Goal: Information Seeking & Learning: Learn about a topic

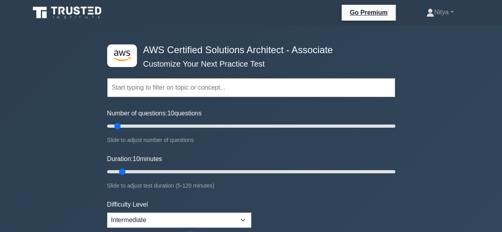
click at [164, 88] on input "text" at bounding box center [251, 87] width 288 height 19
click at [448, 19] on link "Nitya" at bounding box center [441, 12] width 66 height 16
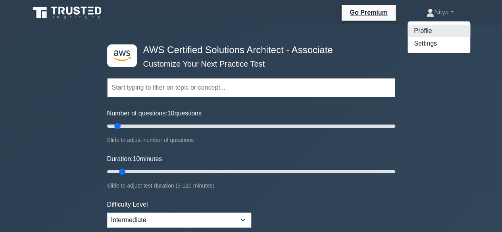
click at [428, 34] on link "Profile" at bounding box center [439, 31] width 63 height 13
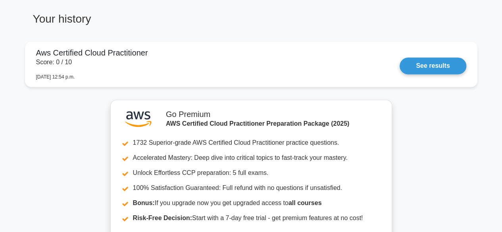
scroll to position [496, 0]
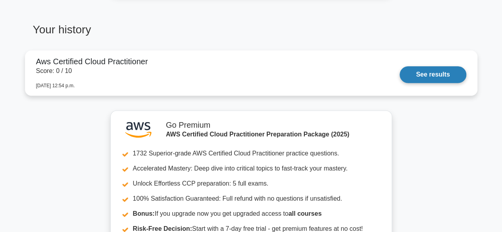
click at [462, 73] on link "See results" at bounding box center [433, 74] width 66 height 17
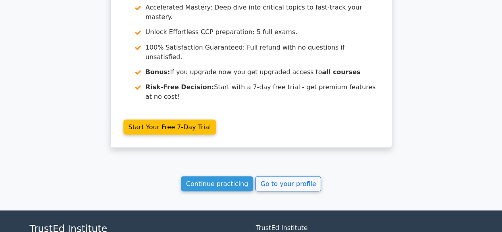
scroll to position [716, 0]
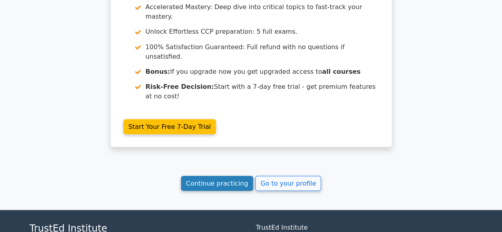
click at [227, 176] on link "Continue practicing" at bounding box center [217, 183] width 73 height 15
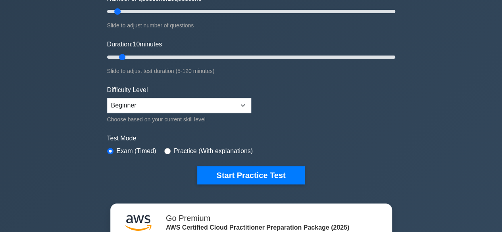
scroll to position [114, 0]
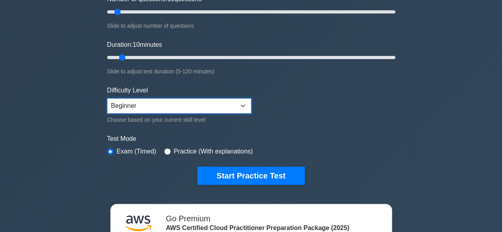
click at [224, 102] on select "Beginner Intermediate Expert" at bounding box center [179, 106] width 144 height 15
click at [292, 119] on form "Topics Technologies and concepts Analytics Application Integration Business App…" at bounding box center [251, 62] width 288 height 245
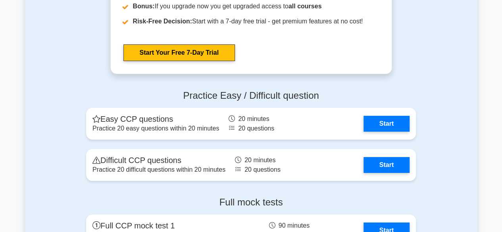
scroll to position [1436, 0]
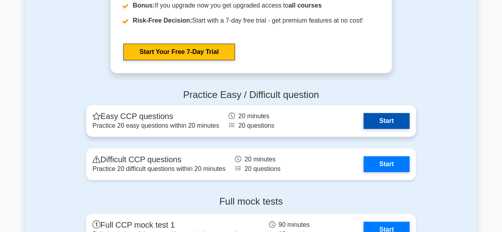
click at [377, 113] on link "Start" at bounding box center [387, 121] width 46 height 16
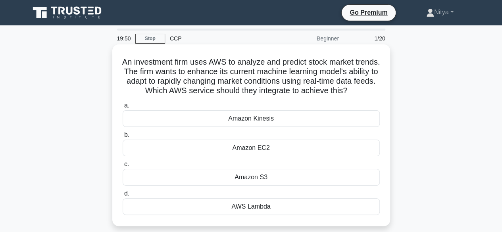
click at [257, 127] on div "Amazon Kinesis" at bounding box center [251, 118] width 257 height 17
click at [123, 108] on input "a. Amazon Kinesis" at bounding box center [123, 105] width 0 height 5
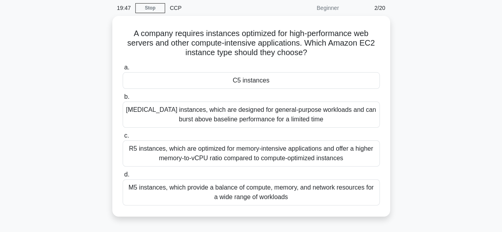
scroll to position [31, 0]
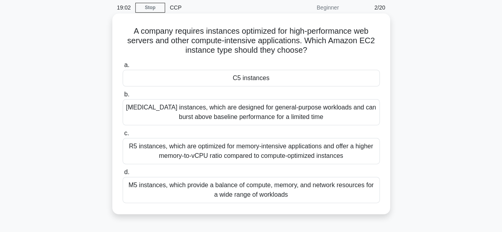
click at [287, 153] on div "R5 instances, which are optimized for memory-intensive applications and offer a…" at bounding box center [251, 151] width 257 height 26
click at [123, 136] on input "c. R5 instances, which are optimized for memory-intensive applications and offe…" at bounding box center [123, 133] width 0 height 5
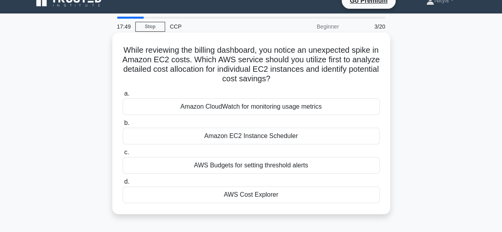
scroll to position [8, 0]
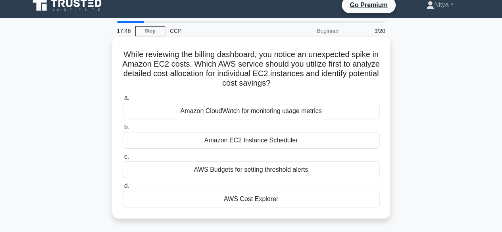
click at [297, 136] on div "Amazon EC2 Instance Scheduler" at bounding box center [251, 140] width 257 height 17
click at [123, 130] on input "b. Amazon EC2 Instance Scheduler" at bounding box center [123, 127] width 0 height 5
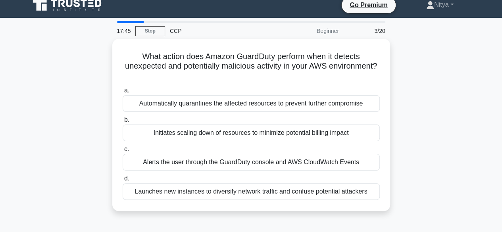
scroll to position [0, 0]
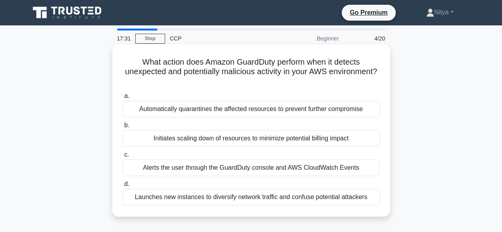
click at [292, 171] on div "Alerts the user through the GuardDuty console and AWS CloudWatch Events" at bounding box center [251, 168] width 257 height 17
click at [123, 158] on input "c. Alerts the user through the GuardDuty console and AWS CloudWatch Events" at bounding box center [123, 155] width 0 height 5
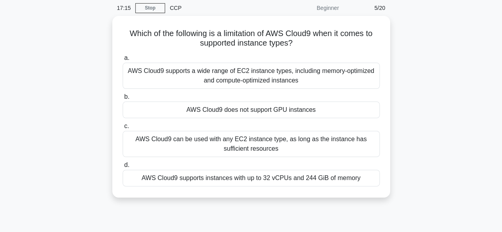
scroll to position [33, 0]
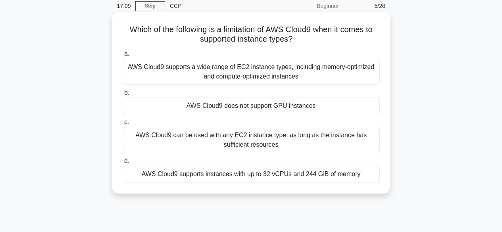
click at [296, 74] on div "AWS Cloud9 supports a wide range of EC2 instance types, including memory-optimi…" at bounding box center [251, 72] width 257 height 26
click at [123, 57] on input "a. AWS Cloud9 supports a wide range of EC2 instance types, including memory-opt…" at bounding box center [123, 54] width 0 height 5
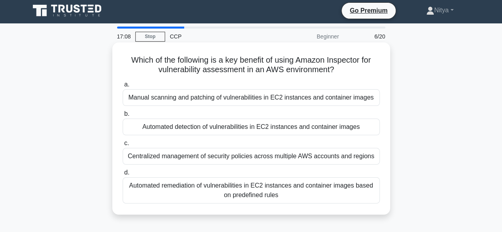
scroll to position [0, 0]
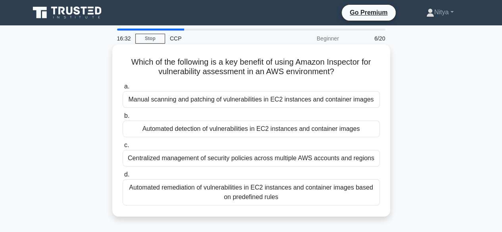
click at [247, 100] on div "Manual scanning and patching of vulnerabilities in EC2 instances and container …" at bounding box center [251, 99] width 257 height 17
click at [123, 89] on input "a. Manual scanning and patching of vulnerabilities in EC2 instances and contain…" at bounding box center [123, 86] width 0 height 5
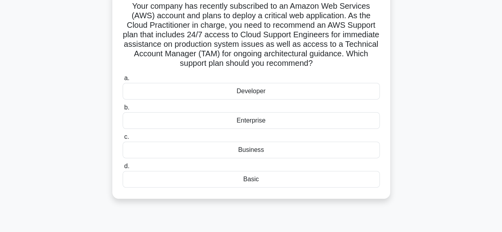
scroll to position [60, 0]
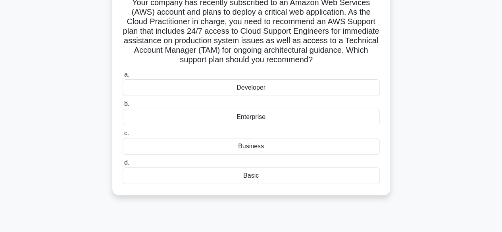
click at [259, 88] on div "Developer" at bounding box center [251, 87] width 257 height 17
click at [123, 77] on input "a. Developer" at bounding box center [123, 74] width 0 height 5
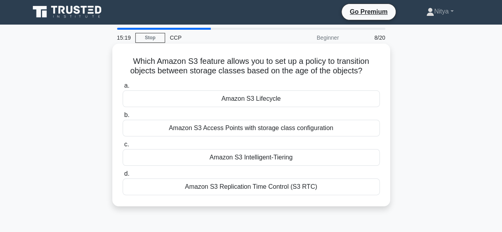
scroll to position [1, 0]
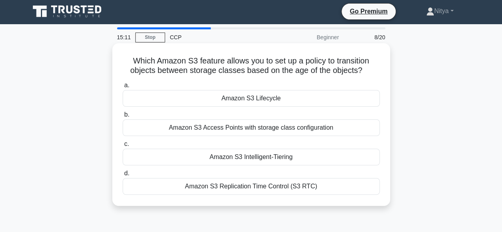
click at [280, 96] on div "Amazon S3 Lifecycle" at bounding box center [251, 98] width 257 height 17
click at [123, 88] on input "a. Amazon S3 Lifecycle" at bounding box center [123, 85] width 0 height 5
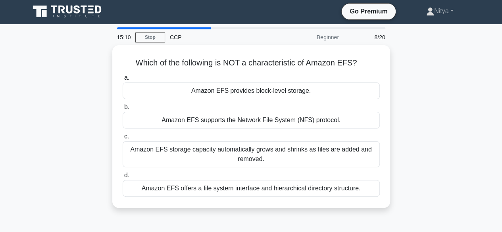
scroll to position [0, 0]
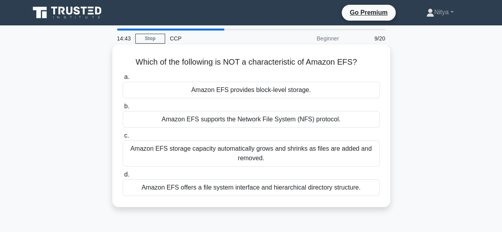
drag, startPoint x: 137, startPoint y: 62, endPoint x: 373, endPoint y: 190, distance: 269.3
click at [373, 190] on div "Which of the following is NOT a characteristic of Amazon EFS? .spinner_0XTQ{tra…" at bounding box center [252, 126] width 272 height 157
copy div "Which of the following is NOT a characteristic of Amazon EFS? .spinner_0XTQ{tra…"
click at [148, 94] on div "Amazon EFS provides block-level storage." at bounding box center [251, 90] width 257 height 17
click at [123, 80] on input "a. Amazon EFS provides block-level storage." at bounding box center [123, 77] width 0 height 5
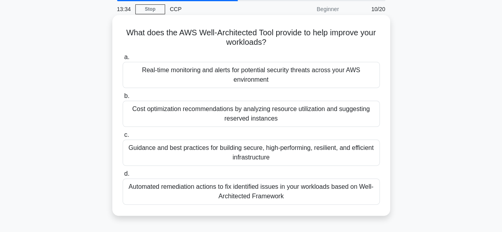
scroll to position [30, 0]
click at [277, 186] on div "Automated remediation actions to fix identified issues in your workloads based …" at bounding box center [251, 191] width 257 height 26
click at [123, 176] on input "d. Automated remediation actions to fix identified issues in your workloads bas…" at bounding box center [123, 173] width 0 height 5
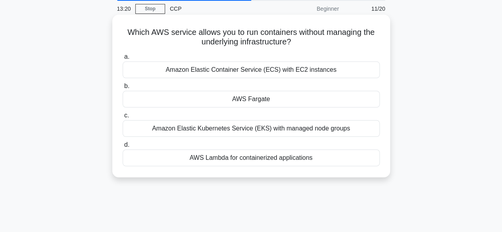
scroll to position [0, 0]
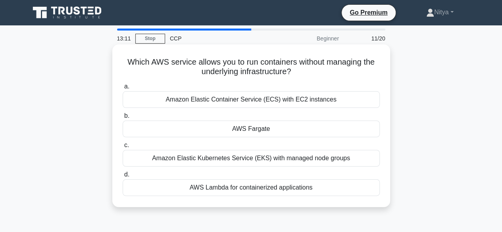
click at [269, 102] on div "Amazon Elastic Container Service (ECS) with EC2 instances" at bounding box center [251, 99] width 257 height 17
click at [123, 89] on input "a. Amazon Elastic Container Service (ECS) with EC2 instances" at bounding box center [123, 86] width 0 height 5
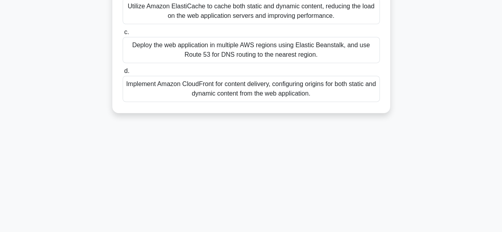
scroll to position [197, 0]
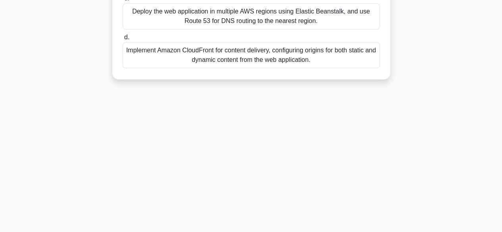
drag, startPoint x: 130, startPoint y: 61, endPoint x: 338, endPoint y: 133, distance: 220.6
click at [338, 133] on div "12:14 Stop CCP Beginner 12/20 ABC Company has a web application that serves use…" at bounding box center [251, 30] width 453 height 397
copy div "ABC Company has a web application that serves users globally. They want to impr…"
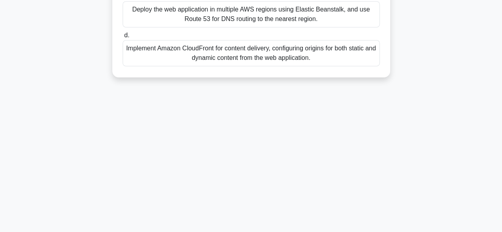
click at [157, 59] on div "Implement Amazon CloudFront for content delivery, configuring origins for both …" at bounding box center [251, 53] width 257 height 26
click at [123, 38] on input "d. Implement Amazon CloudFront for content delivery, configuring origins for bo…" at bounding box center [123, 35] width 0 height 5
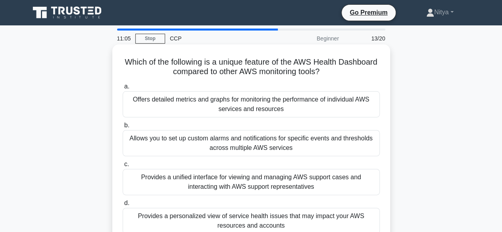
scroll to position [41, 0]
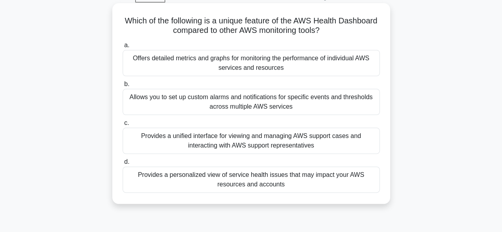
click at [290, 174] on div "Provides a personalized view of service health issues that may impact your AWS …" at bounding box center [251, 180] width 257 height 26
click at [123, 165] on input "d. Provides a personalized view of service health issues that may impact your A…" at bounding box center [123, 162] width 0 height 5
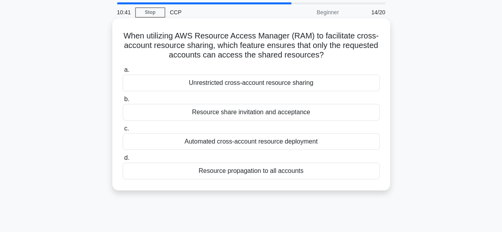
scroll to position [0, 0]
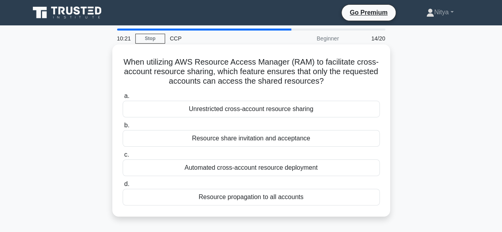
click at [250, 137] on div "Resource share invitation and acceptance" at bounding box center [251, 138] width 257 height 17
click at [123, 128] on input "b. Resource share invitation and acceptance" at bounding box center [123, 125] width 0 height 5
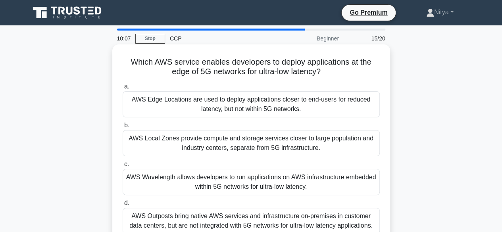
click at [230, 105] on div "AWS Edge Locations are used to deploy applications closer to end-users for redu…" at bounding box center [251, 104] width 257 height 26
click at [123, 89] on input "a. AWS Edge Locations are used to deploy applications closer to end-users for r…" at bounding box center [123, 86] width 0 height 5
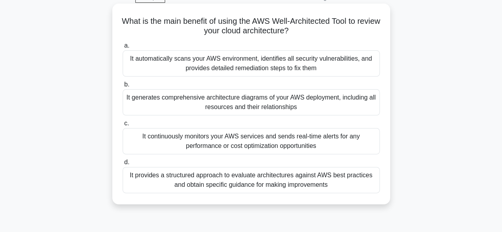
scroll to position [42, 0]
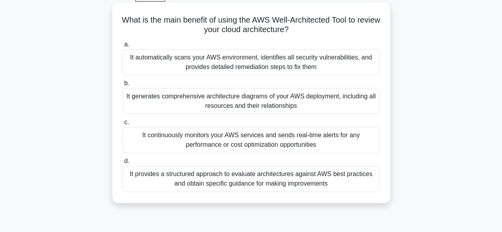
click at [316, 108] on div "It generates comprehensive architecture diagrams of your AWS deployment, includ…" at bounding box center [251, 101] width 257 height 26
click at [123, 86] on input "b. It generates comprehensive architecture diagrams of your AWS deployment, inc…" at bounding box center [123, 83] width 0 height 5
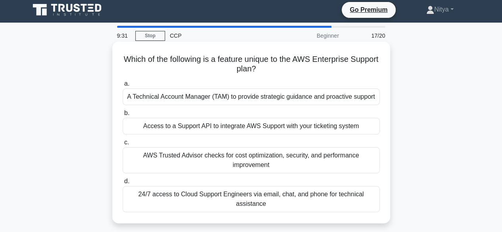
scroll to position [3, 0]
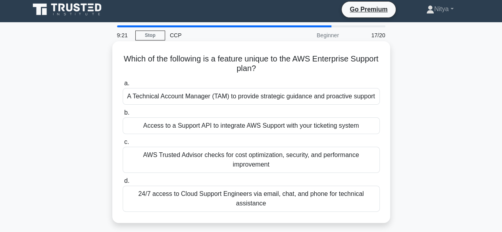
click at [268, 97] on div "A Technical Account Manager (TAM) to provide strategic guidance and proactive s…" at bounding box center [251, 96] width 257 height 17
click at [123, 86] on input "a. A Technical Account Manager (TAM) to provide strategic guidance and proactiv…" at bounding box center [123, 83] width 0 height 5
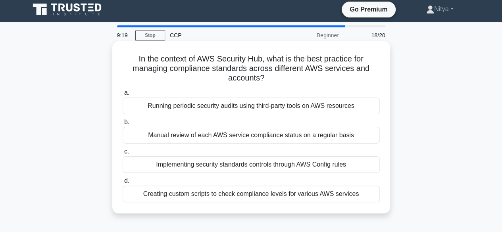
scroll to position [0, 0]
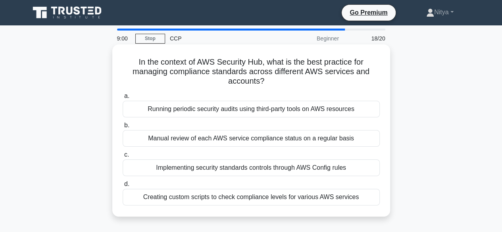
click at [229, 173] on div "Implementing security standards controls through AWS Config rules" at bounding box center [251, 168] width 257 height 17
click at [123, 158] on input "c. Implementing security standards controls through AWS Config rules" at bounding box center [123, 155] width 0 height 5
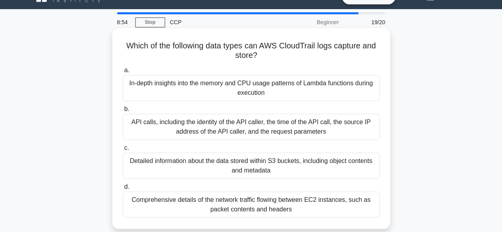
scroll to position [21, 0]
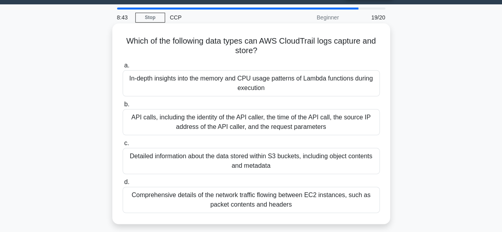
click at [272, 85] on div "In-depth insights into the memory and CPU usage patterns of Lambda functions du…" at bounding box center [251, 83] width 257 height 26
click at [123, 68] on input "a. In-depth insights into the memory and CPU usage patterns of Lambda functions…" at bounding box center [123, 65] width 0 height 5
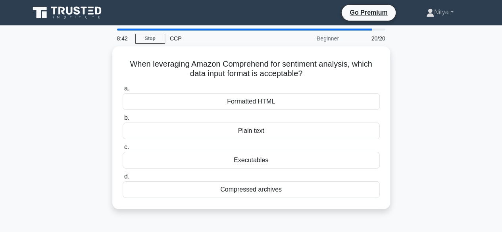
scroll to position [0, 0]
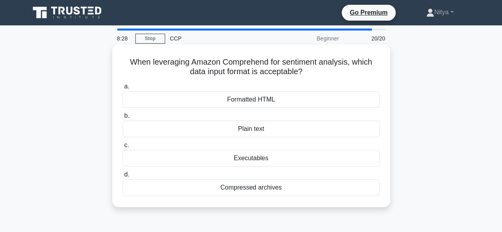
click at [278, 187] on div "Compressed archives" at bounding box center [251, 188] width 257 height 17
click at [123, 178] on input "d. Compressed archives" at bounding box center [123, 174] width 0 height 5
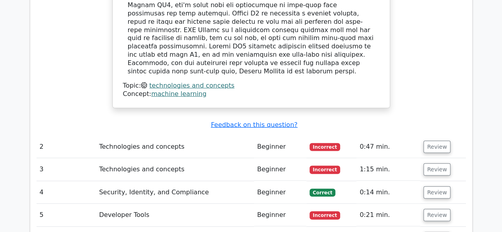
scroll to position [1034, 0]
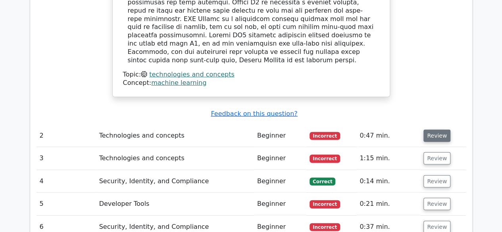
click at [427, 130] on button "Review" at bounding box center [437, 136] width 27 height 12
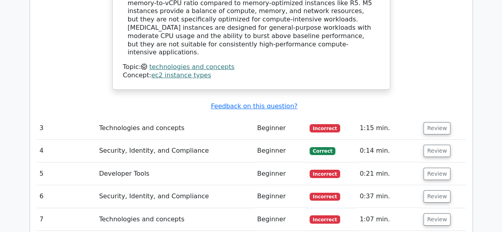
scroll to position [1438, 0]
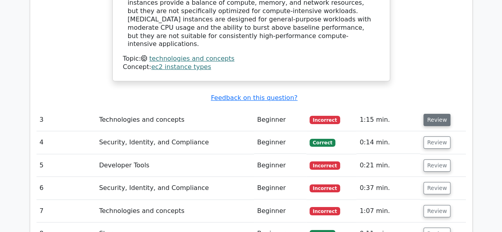
click at [433, 114] on button "Review" at bounding box center [437, 120] width 27 height 12
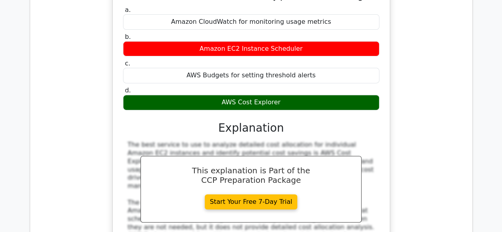
scroll to position [1743, 0]
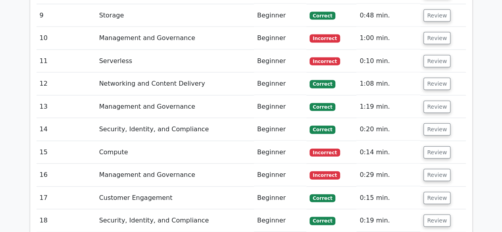
scroll to position [2388, 0]
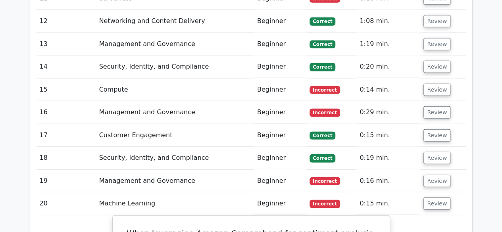
scroll to position [2345, 0]
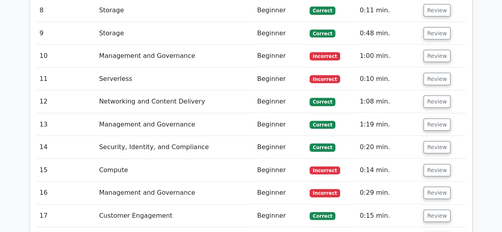
scroll to position [2369, 0]
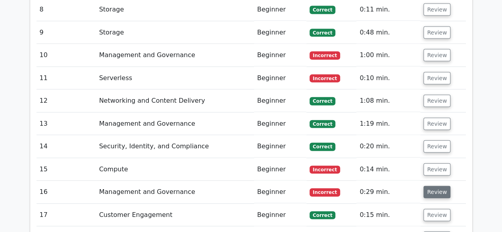
click at [432, 186] on button "Review" at bounding box center [437, 192] width 27 height 12
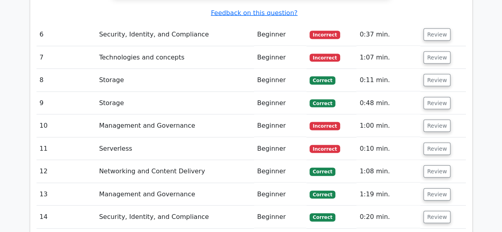
scroll to position [2278, 0]
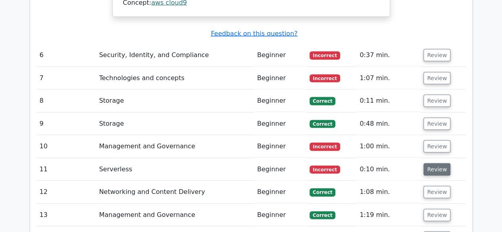
click at [435, 164] on button "Review" at bounding box center [437, 170] width 27 height 12
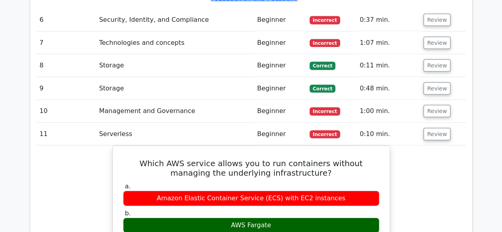
scroll to position [2315, 0]
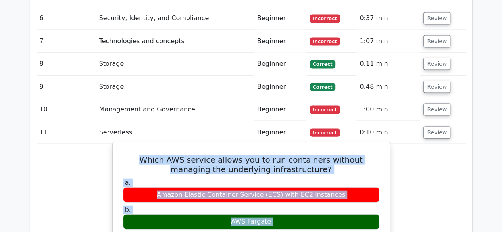
drag, startPoint x: 124, startPoint y: 44, endPoint x: 317, endPoint y: 175, distance: 233.5
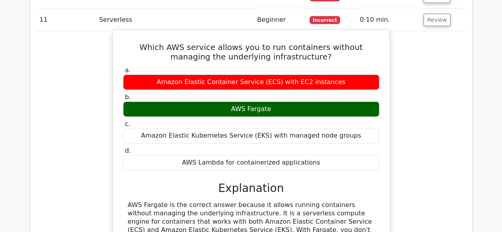
scroll to position [2429, 0]
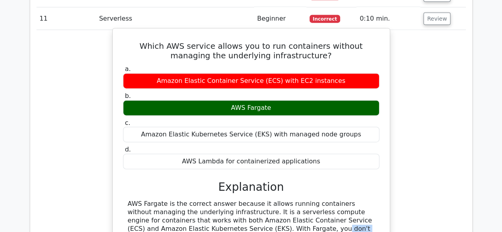
drag, startPoint x: 203, startPoint y: 111, endPoint x: 351, endPoint y: 144, distance: 151.9
drag, startPoint x: 270, startPoint y: 122, endPoint x: 358, endPoint y: 138, distance: 90.1
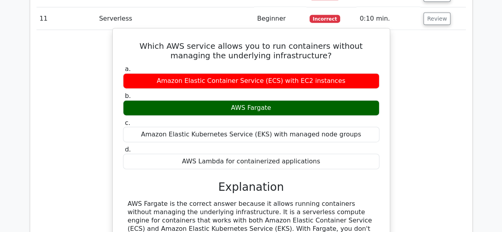
drag, startPoint x: 169, startPoint y: 131, endPoint x: 369, endPoint y: 144, distance: 199.8
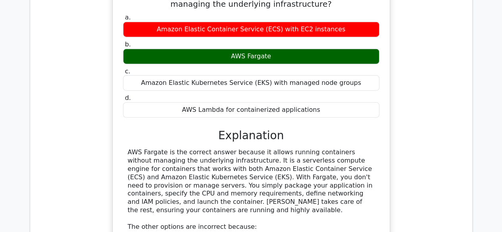
scroll to position [2481, 0]
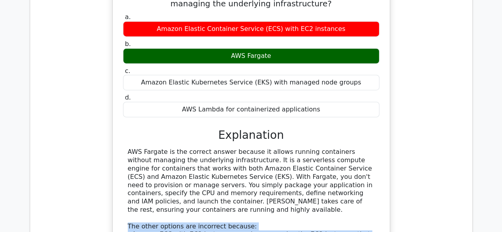
drag, startPoint x: 126, startPoint y: 99, endPoint x: 220, endPoint y: 151, distance: 107.7
click at [220, 151] on div "AWS Fargate is the correct answer because it allows running containers without …" at bounding box center [251, 214] width 257 height 132
click at [220, 151] on div "AWS Fargate is the correct answer because it allows running containers without …" at bounding box center [251, 214] width 247 height 132
drag, startPoint x: 170, startPoint y: 118, endPoint x: 130, endPoint y: 108, distance: 40.5
click at [130, 148] on div "AWS Fargate is the correct answer because it allows running containers without …" at bounding box center [251, 214] width 247 height 132
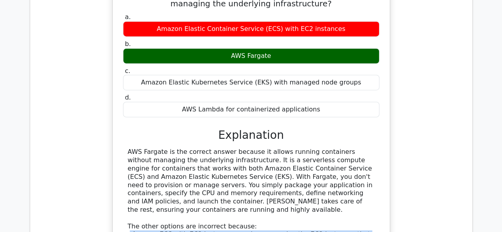
click at [130, 148] on div "AWS Fargate is the correct answer because it allows running containers without …" at bounding box center [251, 214] width 247 height 132
drag, startPoint x: 166, startPoint y: 135, endPoint x: 135, endPoint y: 127, distance: 31.6
click at [135, 148] on div "AWS Fargate is the correct answer because it allows running containers without …" at bounding box center [251, 214] width 247 height 132
click at [225, 148] on div "AWS Fargate is the correct answer because it allows running containers without …" at bounding box center [251, 214] width 247 height 132
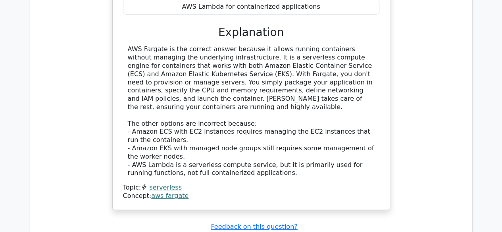
scroll to position [2585, 0]
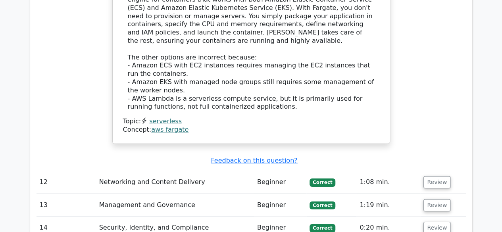
scroll to position [2663, 0]
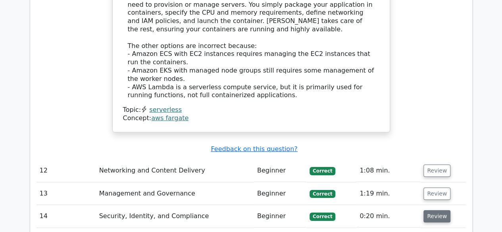
click at [436, 211] on button "Review" at bounding box center [437, 217] width 27 height 12
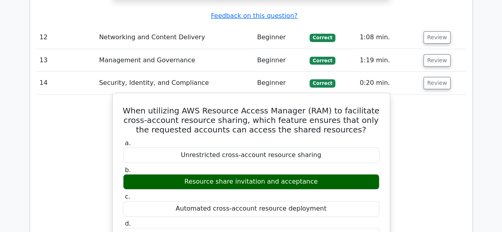
scroll to position [2984, 0]
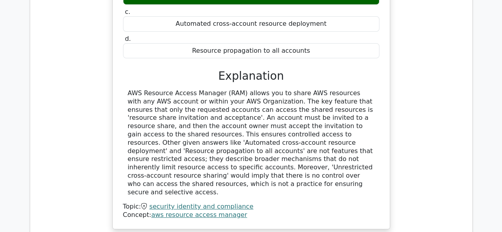
drag, startPoint x: 440, startPoint y: 118, endPoint x: 436, endPoint y: 121, distance: 4.8
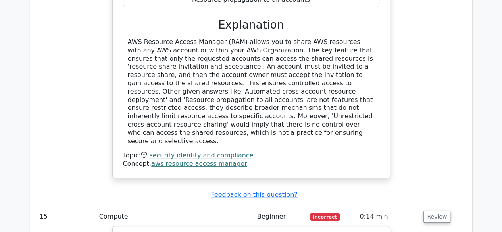
scroll to position [3044, 0]
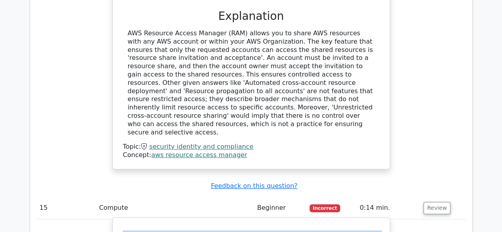
drag, startPoint x: 131, startPoint y: 90, endPoint x: 350, endPoint y: 106, distance: 220.2
drag, startPoint x: 350, startPoint y: 106, endPoint x: 141, endPoint y: 93, distance: 209.3
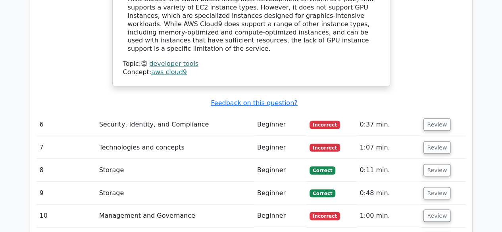
scroll to position [2128, 0]
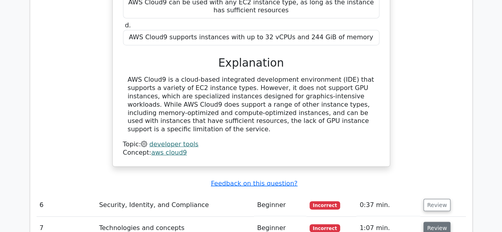
click at [432, 222] on button "Review" at bounding box center [437, 228] width 27 height 12
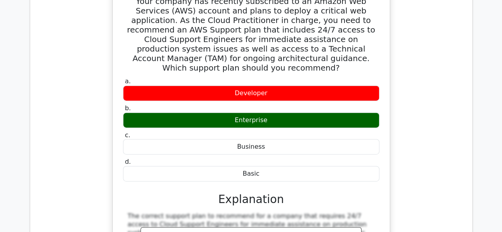
scroll to position [2387, 0]
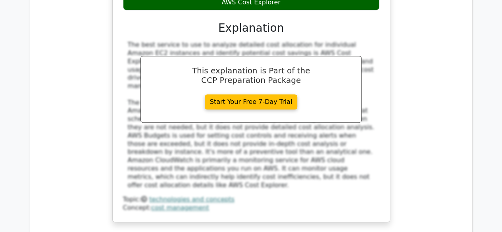
scroll to position [1736, 0]
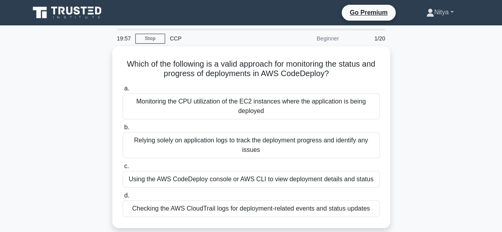
click at [439, 15] on link "Nitya" at bounding box center [441, 12] width 66 height 16
click at [429, 27] on link "Profile" at bounding box center [439, 31] width 63 height 13
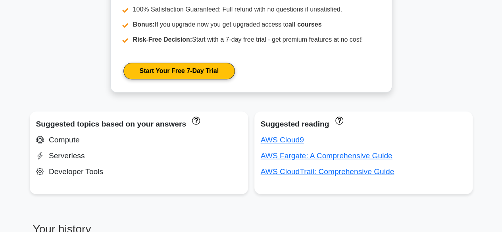
scroll to position [467, 0]
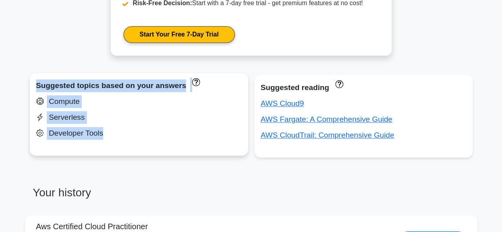
drag, startPoint x: 37, startPoint y: 84, endPoint x: 127, endPoint y: 141, distance: 107.1
click at [127, 141] on div "Suggested topics based on your answers Compute Serverless Developer Tools" at bounding box center [139, 114] width 218 height 83
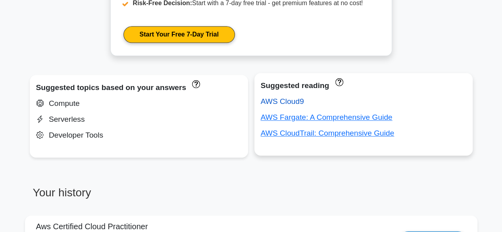
click at [290, 100] on link "AWS Cloud9" at bounding box center [282, 101] width 43 height 8
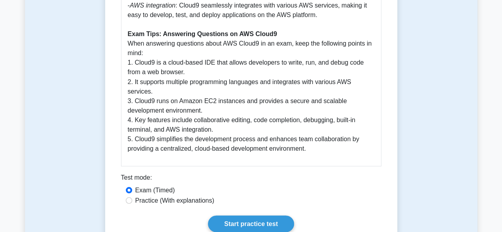
scroll to position [675, 0]
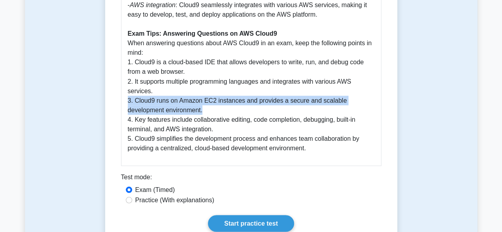
drag, startPoint x: 211, startPoint y: 108, endPoint x: 128, endPoint y: 103, distance: 82.4
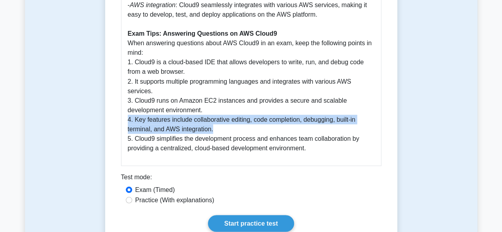
drag, startPoint x: 216, startPoint y: 133, endPoint x: 128, endPoint y: 123, distance: 88.0
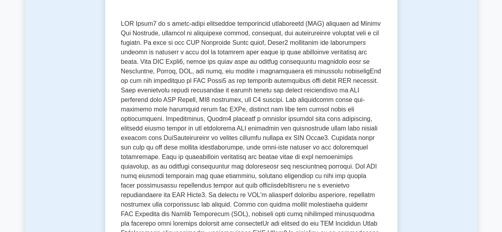
scroll to position [0, 0]
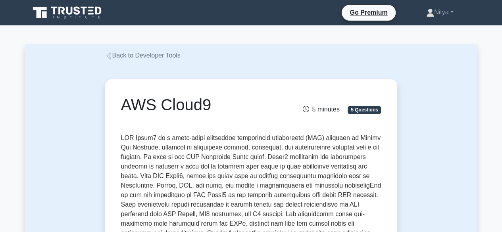
click at [113, 55] on link "Back to Developer Tools" at bounding box center [142, 55] width 75 height 7
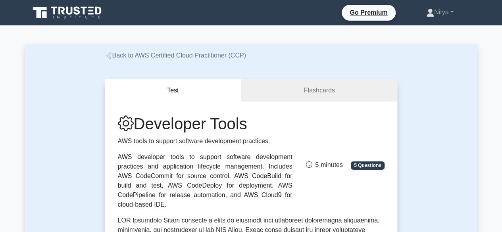
click at [111, 55] on icon at bounding box center [108, 55] width 7 height 7
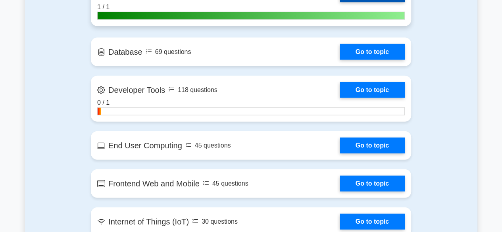
scroll to position [889, 0]
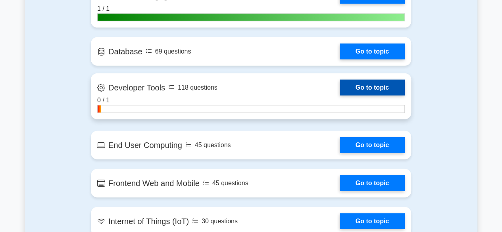
click at [367, 80] on link "Go to topic" at bounding box center [372, 88] width 65 height 16
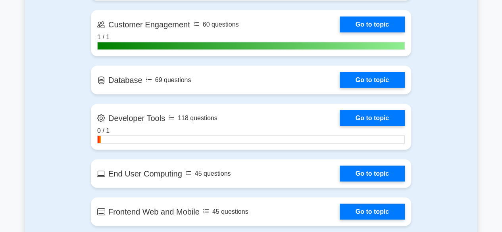
scroll to position [860, 0]
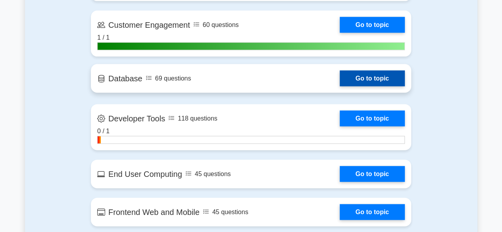
click at [370, 79] on link "Go to topic" at bounding box center [372, 79] width 65 height 16
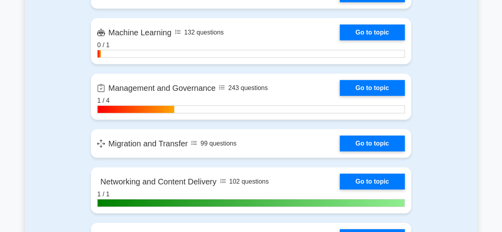
scroll to position [1132, 0]
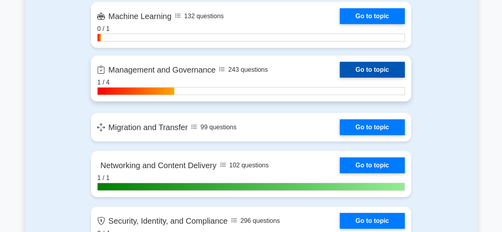
click at [358, 63] on link "Go to topic" at bounding box center [372, 70] width 65 height 16
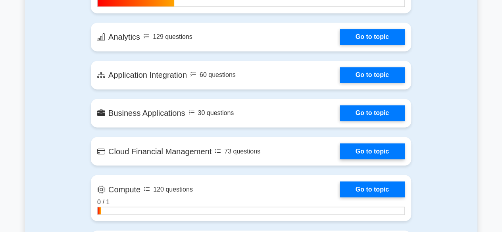
scroll to position [597, 0]
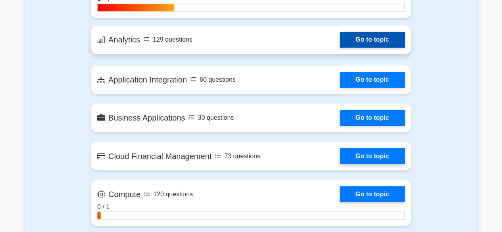
click at [363, 37] on link "Go to topic" at bounding box center [372, 40] width 65 height 16
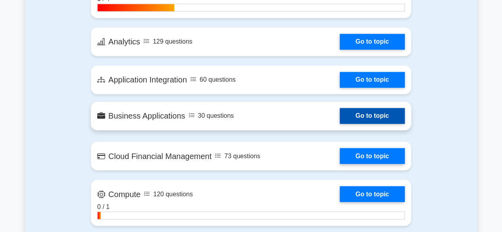
click at [370, 116] on link "Go to topic" at bounding box center [372, 116] width 65 height 16
click at [352, 115] on link "Go to topic" at bounding box center [372, 116] width 65 height 16
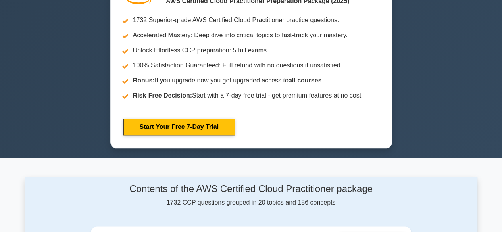
scroll to position [500, 0]
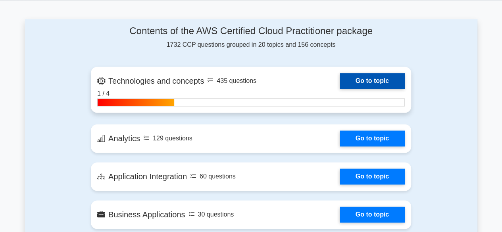
click at [369, 74] on link "Go to topic" at bounding box center [372, 81] width 65 height 16
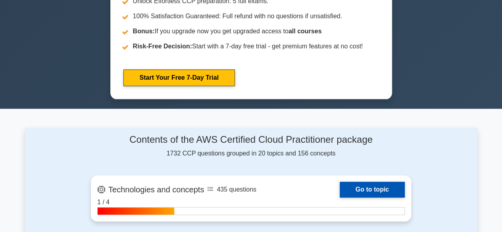
scroll to position [443, 0]
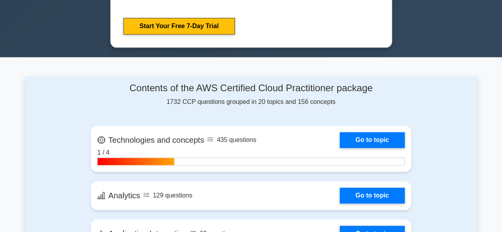
drag, startPoint x: 258, startPoint y: 102, endPoint x: 342, endPoint y: 101, distance: 83.4
click at [342, 101] on div "Contents of the AWS Certified Cloud Practitioner package 1732 CCP questions gro…" at bounding box center [251, 95] width 321 height 24
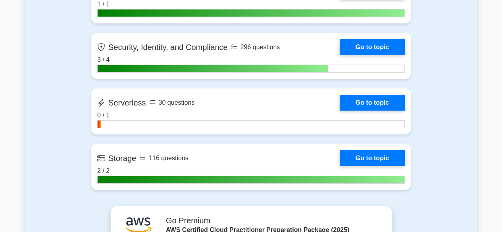
scroll to position [1392, 0]
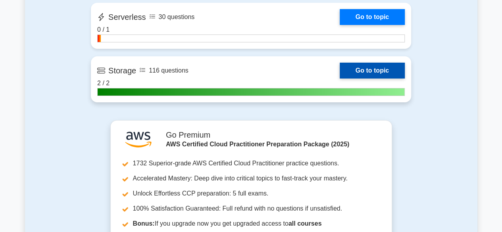
click at [370, 72] on link "Go to topic" at bounding box center [372, 71] width 65 height 16
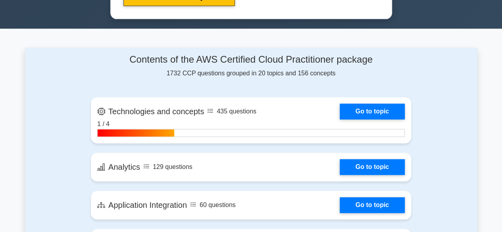
scroll to position [483, 0]
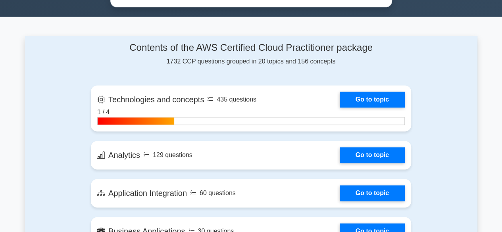
drag, startPoint x: 128, startPoint y: 48, endPoint x: 340, endPoint y: 63, distance: 212.2
click at [340, 63] on div "Contents of the AWS Certified Cloud Practitioner package 1732 CCP questions gro…" at bounding box center [251, 54] width 321 height 24
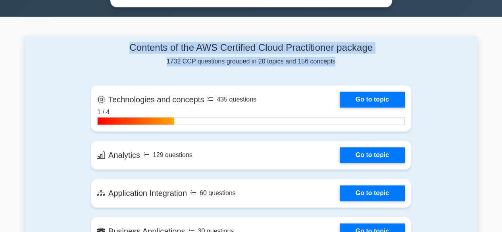
drag, startPoint x: 340, startPoint y: 63, endPoint x: 118, endPoint y: 29, distance: 225.0
click at [128, 46] on h4 "Contents of the AWS Certified Cloud Practitioner package" at bounding box center [251, 48] width 321 height 12
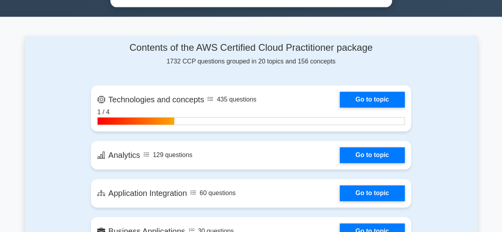
drag, startPoint x: 128, startPoint y: 46, endPoint x: 333, endPoint y: 63, distance: 205.6
click at [333, 63] on div "Contents of the AWS Certified Cloud Practitioner package 1732 CCP questions gro…" at bounding box center [251, 54] width 321 height 24
drag, startPoint x: 338, startPoint y: 64, endPoint x: 154, endPoint y: 66, distance: 184.7
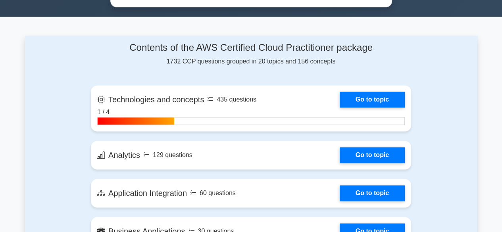
drag, startPoint x: 131, startPoint y: 47, endPoint x: 358, endPoint y: 59, distance: 227.9
click at [358, 59] on div "Contents of the AWS Certified Cloud Practitioner package 1732 CCP questions gro…" at bounding box center [251, 54] width 321 height 24
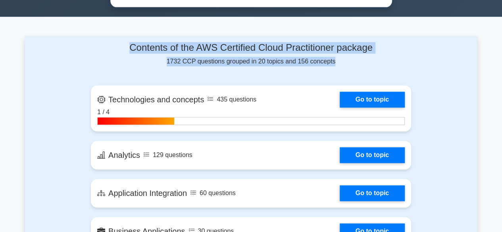
drag, startPoint x: 358, startPoint y: 59, endPoint x: 97, endPoint y: 30, distance: 263.4
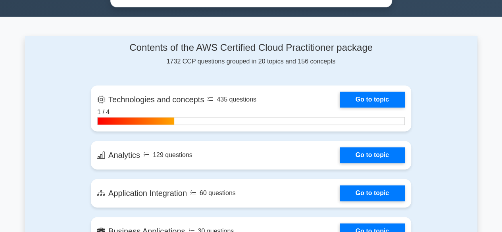
drag, startPoint x: 129, startPoint y: 39, endPoint x: 342, endPoint y: 63, distance: 215.1
click at [342, 63] on div "Contents of the AWS Certified Cloud Practitioner package 1732 CCP questions gro…" at bounding box center [251, 54] width 321 height 24
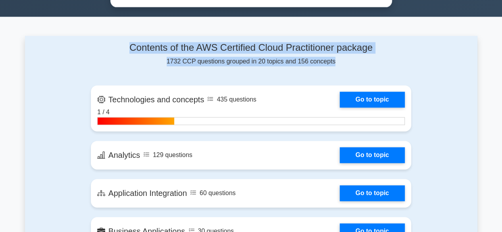
drag, startPoint x: 342, startPoint y: 63, endPoint x: 93, endPoint y: 41, distance: 250.4
click at [93, 42] on div "Contents of the AWS Certified Cloud Practitioner package 1732 CCP questions gro…" at bounding box center [251, 54] width 321 height 24
click at [93, 42] on h4 "Contents of the AWS Certified Cloud Practitioner package" at bounding box center [251, 48] width 321 height 12
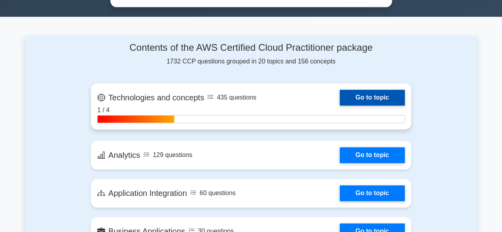
click at [354, 92] on link "Go to topic" at bounding box center [372, 98] width 65 height 16
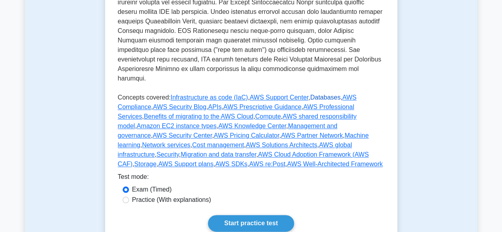
scroll to position [350, 0]
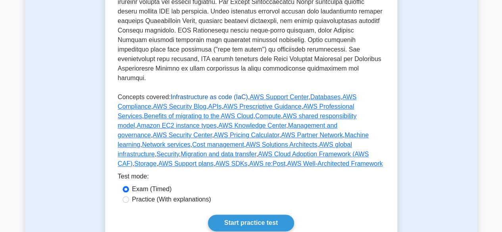
click at [204, 94] on link "Infrastructure as code (IaC)" at bounding box center [209, 97] width 77 height 7
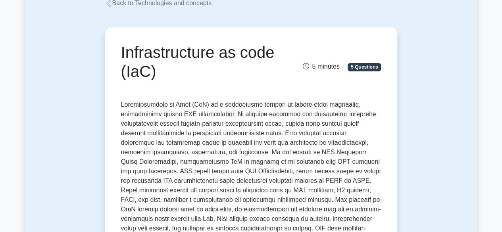
scroll to position [68, 0]
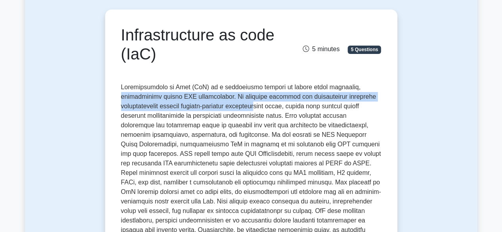
drag, startPoint x: 120, startPoint y: 99, endPoint x: 263, endPoint y: 106, distance: 143.2
click at [263, 106] on p at bounding box center [251, 208] width 261 height 251
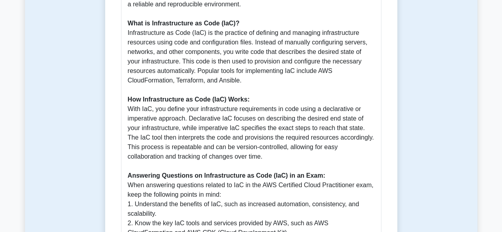
scroll to position [510, 0]
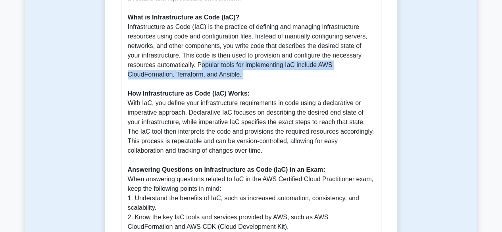
drag, startPoint x: 244, startPoint y: 70, endPoint x: 198, endPoint y: 58, distance: 47.4
click at [198, 58] on p "Why Infrastructure as Code (IaC) is Important: Infrastructure as Code (IaC) is …" at bounding box center [251, 188] width 247 height 505
drag, startPoint x: 198, startPoint y: 58, endPoint x: 245, endPoint y: 66, distance: 47.2
click at [245, 66] on p "Why Infrastructure as Code (IaC) is Important: Infrastructure as Code (IaC) is …" at bounding box center [251, 188] width 247 height 505
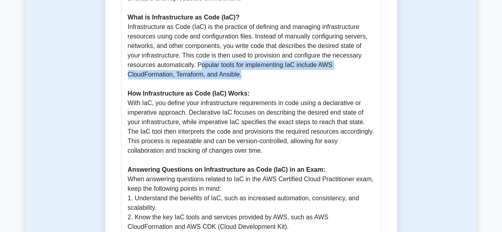
click at [245, 66] on p "Why Infrastructure as Code (IaC) is Important: Infrastructure as Code (IaC) is …" at bounding box center [251, 188] width 247 height 505
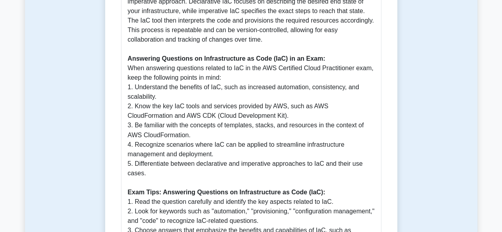
scroll to position [627, 0]
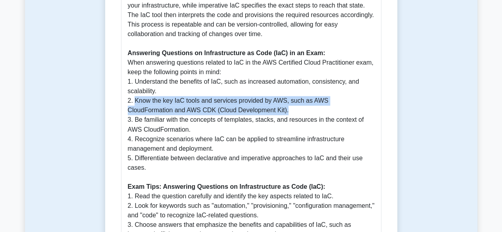
drag, startPoint x: 255, startPoint y: 101, endPoint x: 134, endPoint y: 94, distance: 121.7
click at [134, 94] on p "Why Infrastructure as Code (IaC) is Important: Infrastructure as Code (IaC) is …" at bounding box center [251, 72] width 247 height 505
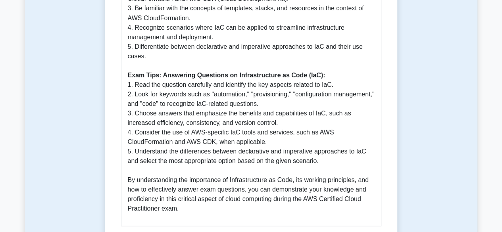
scroll to position [906, 0]
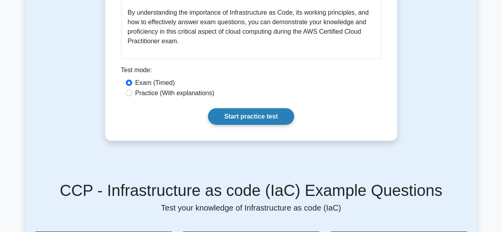
click at [232, 108] on link "Start practice test" at bounding box center [251, 116] width 86 height 17
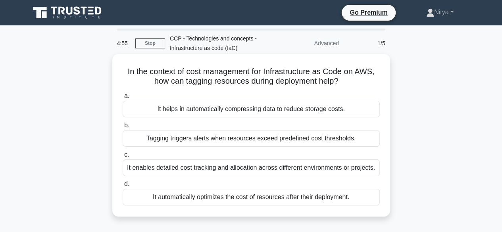
drag, startPoint x: 124, startPoint y: 70, endPoint x: 350, endPoint y: 85, distance: 226.5
click at [350, 85] on h5 "In the context of cost management for Infrastructure as Code on AWS, how can ta…" at bounding box center [251, 77] width 259 height 20
click at [348, 85] on icon ".spinner_0XTQ{transform-origin:center;animation:spinner_y6GP .75s linear infini…" at bounding box center [343, 82] width 10 height 10
click at [290, 139] on div "Tagging triggers alerts when resources exceed predefined cost thresholds." at bounding box center [251, 138] width 257 height 17
click at [123, 128] on input "b. Tagging triggers alerts when resources exceed predefined cost thresholds." at bounding box center [123, 125] width 0 height 5
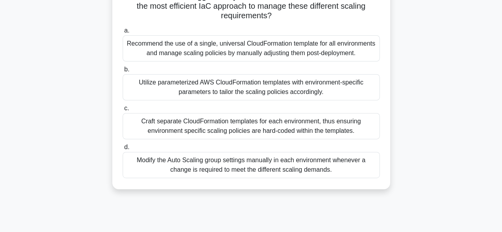
scroll to position [110, 0]
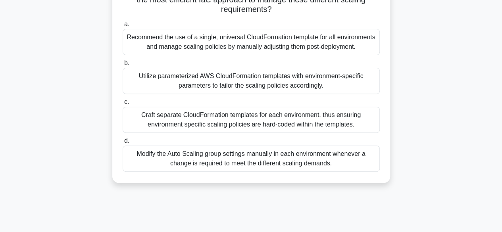
drag, startPoint x: 284, startPoint y: 167, endPoint x: 272, endPoint y: 154, distance: 17.7
click at [272, 154] on div "Modify the Auto Scaling group settings manually in each environment whenever a …" at bounding box center [251, 159] width 257 height 26
click at [298, 164] on div "Modify the Auto Scaling group settings manually in each environment whenever a …" at bounding box center [251, 159] width 257 height 26
click at [123, 144] on input "d. Modify the Auto Scaling group settings manually in each environment whenever…" at bounding box center [123, 141] width 0 height 5
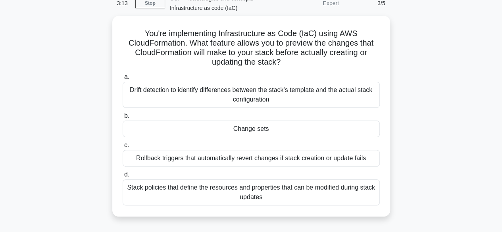
scroll to position [46, 0]
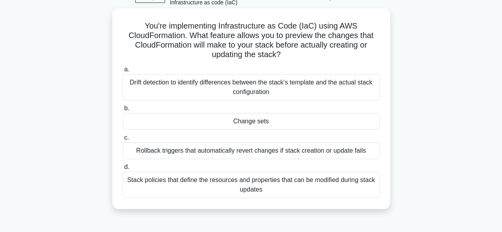
click at [292, 179] on div "Stack policies that define the resources and properties that can be modified du…" at bounding box center [251, 185] width 257 height 26
click at [123, 170] on input "d. Stack policies that define the resources and properties that can be modified…" at bounding box center [123, 167] width 0 height 5
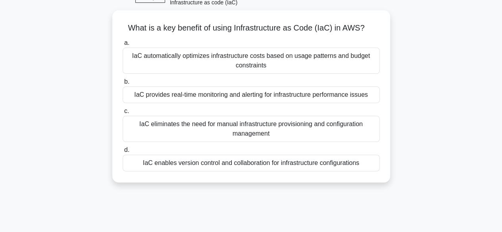
scroll to position [0, 0]
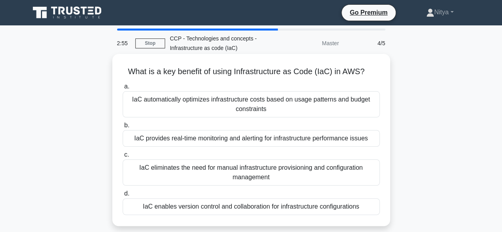
click at [270, 174] on div "IaC eliminates the need for manual infrastructure provisioning and configuratio…" at bounding box center [251, 173] width 257 height 26
click at [123, 158] on input "c. IaC eliminates the need for manual infrastructure provisioning and configura…" at bounding box center [123, 155] width 0 height 5
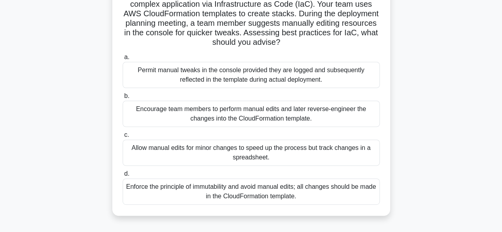
scroll to position [79, 0]
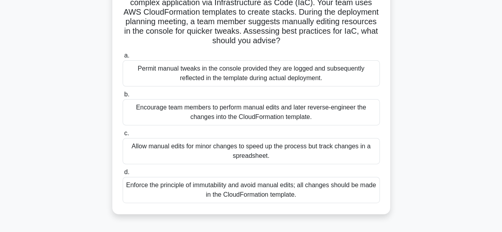
click at [247, 116] on div "Encourage team members to perform manual edits and later reverse-engineer the c…" at bounding box center [251, 112] width 257 height 26
click at [123, 97] on input "b. Encourage team members to perform manual edits and later reverse-engineer th…" at bounding box center [123, 94] width 0 height 5
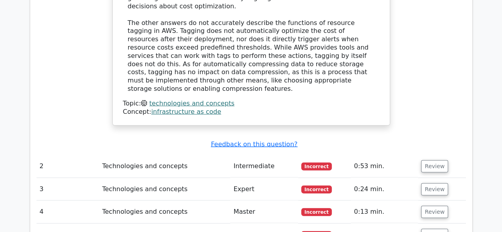
scroll to position [878, 0]
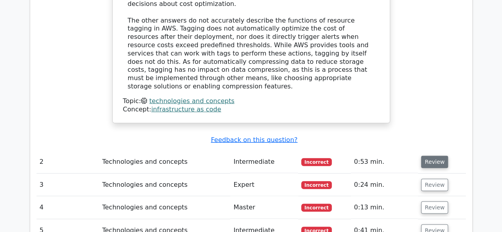
click at [426, 156] on button "Review" at bounding box center [434, 162] width 27 height 12
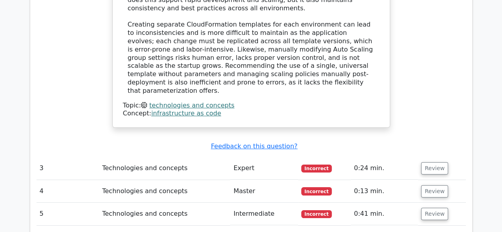
scroll to position [1380, 0]
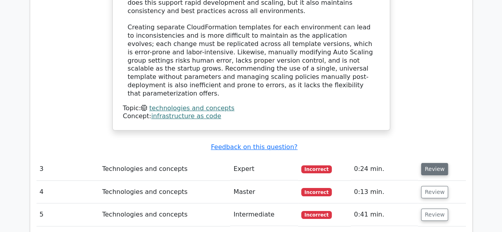
click at [424, 163] on button "Review" at bounding box center [434, 169] width 27 height 12
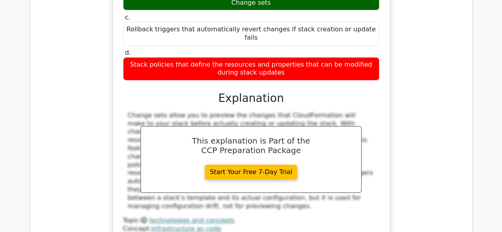
scroll to position [1696, 0]
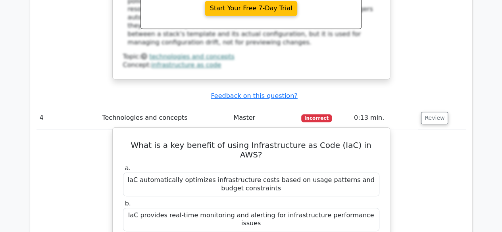
scroll to position [0, 2]
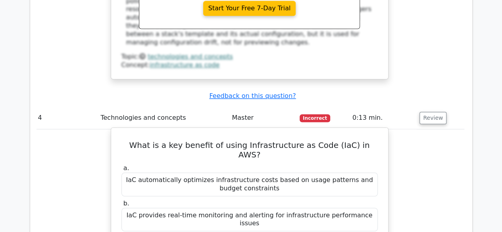
drag, startPoint x: 131, startPoint y: 28, endPoint x: 372, endPoint y: 151, distance: 270.6
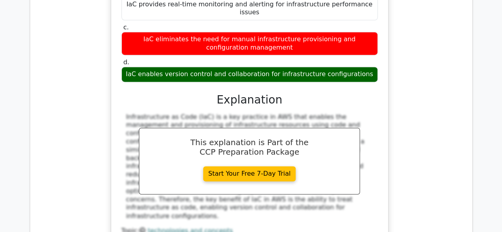
scroll to position [2043, 0]
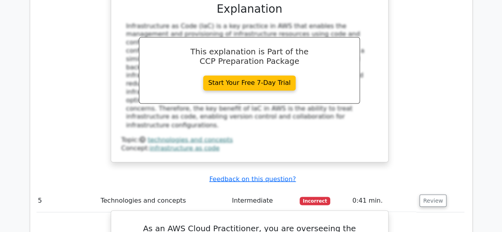
scroll to position [2247, 0]
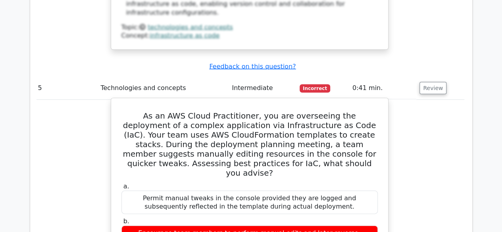
drag, startPoint x: 129, startPoint y: 137, endPoint x: 199, endPoint y: 190, distance: 88.2
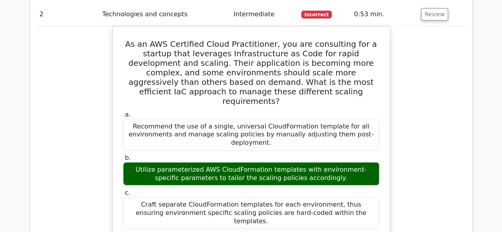
scroll to position [987, 0]
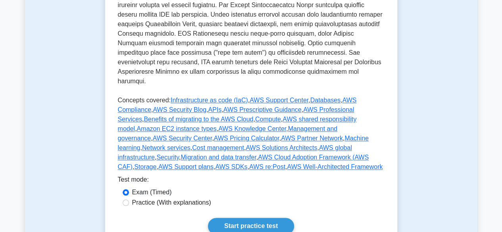
scroll to position [350, 0]
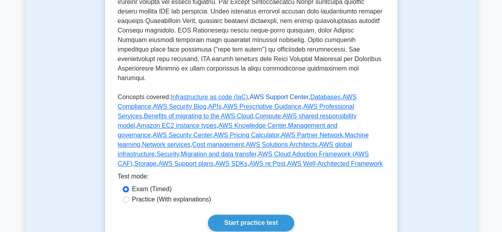
click at [264, 94] on link "AWS Support Center" at bounding box center [279, 97] width 59 height 7
click at [310, 94] on link "Databases" at bounding box center [325, 97] width 31 height 7
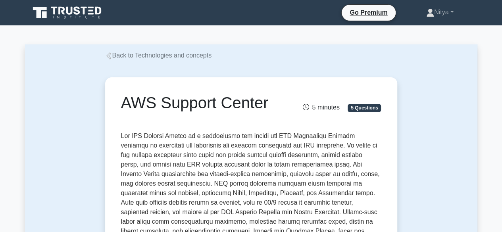
scroll to position [74, 0]
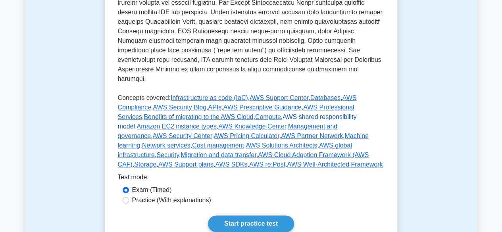
scroll to position [350, 0]
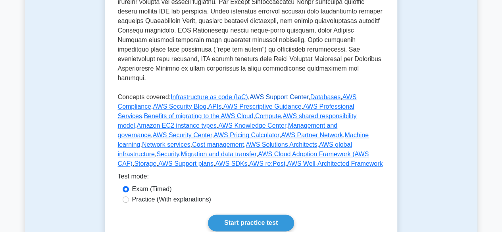
click at [259, 94] on link "AWS Support Center" at bounding box center [279, 97] width 59 height 7
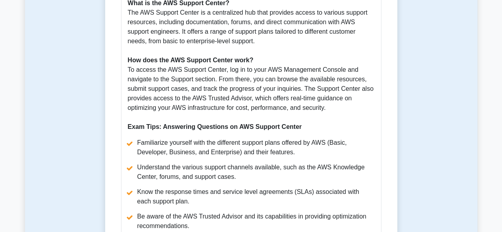
scroll to position [476, 0]
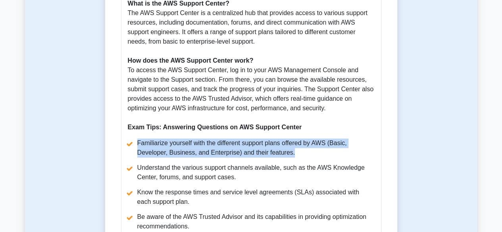
drag, startPoint x: 305, startPoint y: 144, endPoint x: 137, endPoint y: 133, distance: 167.6
click at [137, 139] on li "Familiarize yourself with the different support plans offered by AWS (Basic, De…" at bounding box center [251, 148] width 247 height 19
copy li "Familiarize yourself with the different support plans offered by AWS (Basic, De…"
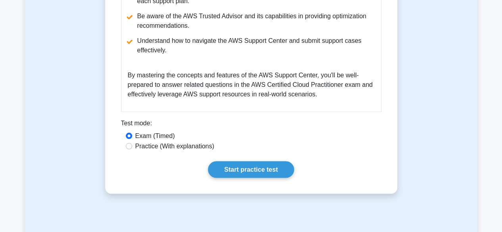
scroll to position [700, 0]
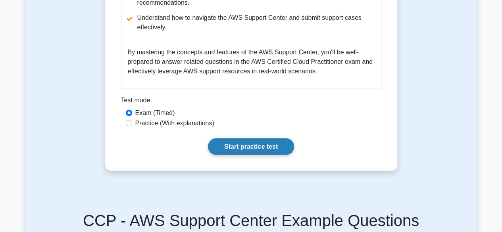
click at [251, 138] on link "Start practice test" at bounding box center [251, 146] width 86 height 17
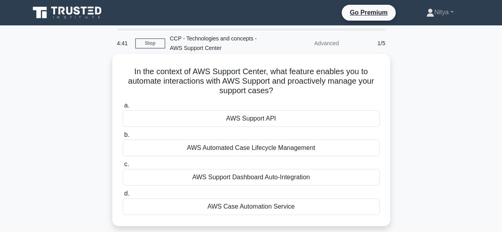
click at [247, 120] on div "AWS Support API" at bounding box center [251, 118] width 257 height 17
click at [123, 108] on input "a. AWS Support API" at bounding box center [123, 105] width 0 height 5
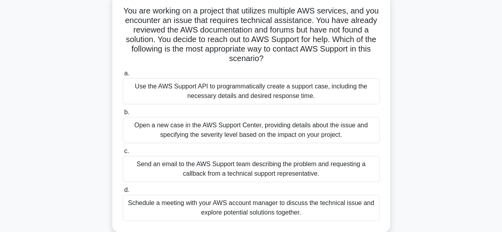
scroll to position [62, 0]
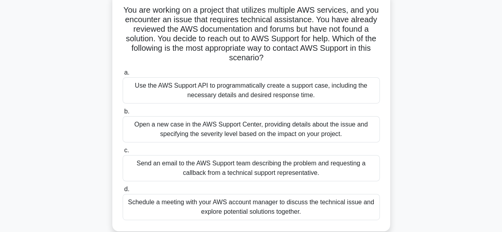
click at [259, 93] on div "Use the AWS Support API to programmatically create a support case, including th…" at bounding box center [251, 90] width 257 height 26
click at [123, 75] on input "a. Use the AWS Support API to programmatically create a support case, including…" at bounding box center [123, 72] width 0 height 5
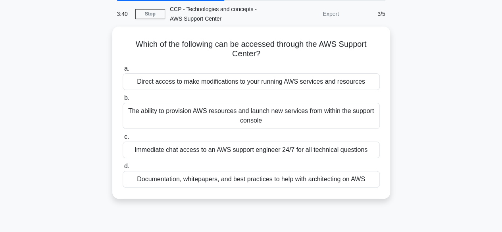
scroll to position [30, 0]
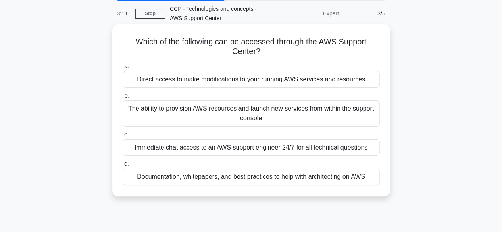
click at [253, 153] on div "Immediate chat access to an AWS support engineer 24/7 for all technical questio…" at bounding box center [251, 147] width 257 height 17
click at [123, 137] on input "c. Immediate chat access to an AWS support engineer 24/7 for all technical ques…" at bounding box center [123, 134] width 0 height 5
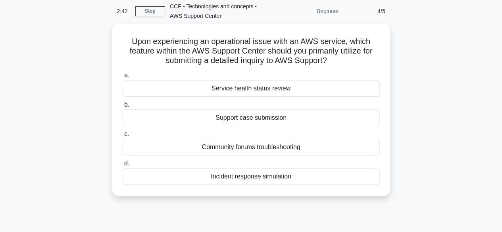
scroll to position [34, 0]
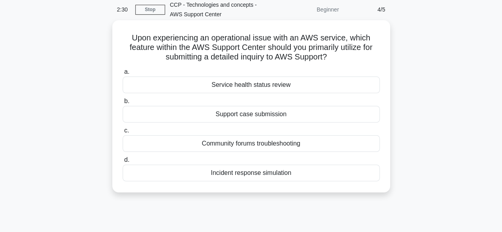
click at [229, 118] on div "Support case submission" at bounding box center [251, 114] width 257 height 17
click at [123, 104] on input "b. Support case submission" at bounding box center [123, 101] width 0 height 5
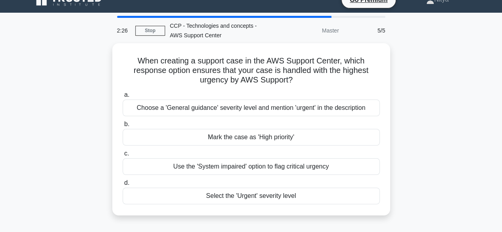
scroll to position [13, 0]
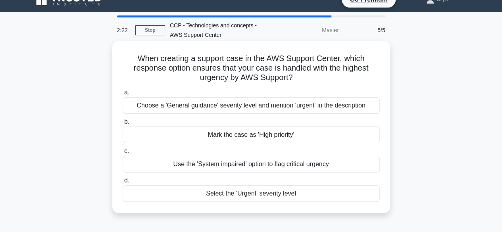
drag, startPoint x: 138, startPoint y: 58, endPoint x: 313, endPoint y: 81, distance: 176.6
click at [313, 81] on h5 "When creating a support case in the AWS Support Center, which response option e…" at bounding box center [251, 68] width 259 height 29
drag, startPoint x: 312, startPoint y: 81, endPoint x: 175, endPoint y: 74, distance: 137.2
click at [175, 74] on h5 "When creating a support case in the AWS Support Center, which response option e…" at bounding box center [251, 68] width 259 height 29
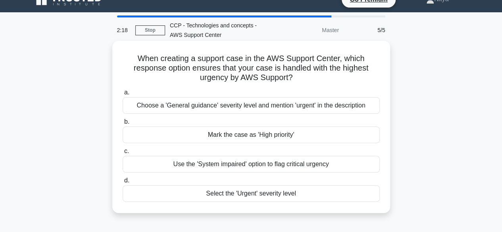
click at [175, 74] on h5 "When creating a support case in the AWS Support Center, which response option e…" at bounding box center [251, 68] width 259 height 29
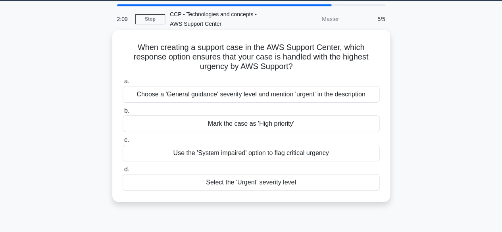
scroll to position [27, 0]
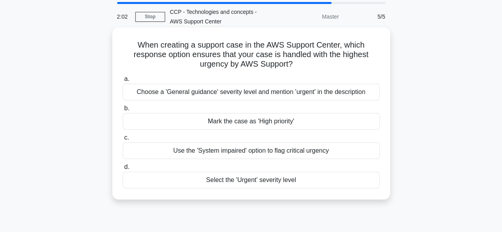
click at [289, 177] on div "Select the 'Urgent' severity level" at bounding box center [251, 180] width 257 height 17
click at [123, 170] on input "d. Select the 'Urgent' severity level" at bounding box center [123, 167] width 0 height 5
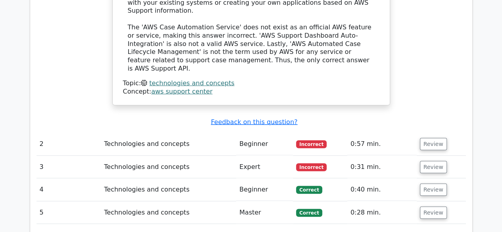
scroll to position [868, 0]
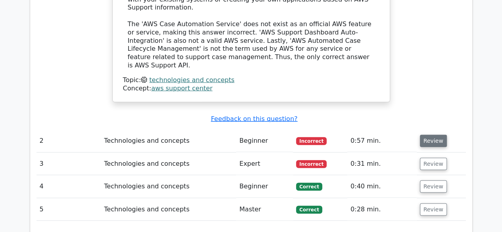
click at [433, 135] on button "Review" at bounding box center [433, 141] width 27 height 12
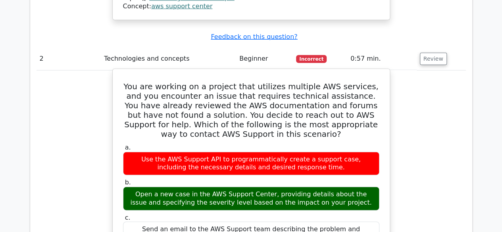
scroll to position [950, 0]
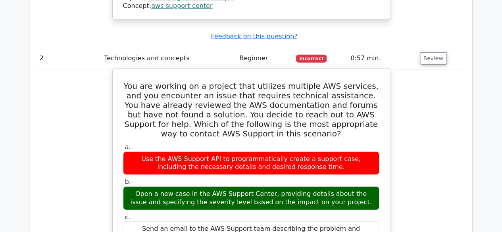
drag, startPoint x: 349, startPoint y: 151, endPoint x: 126, endPoint y: 139, distance: 223.6
click at [126, 187] on div "Open a new case in the AWS Support Center, providing details about the issue an…" at bounding box center [251, 199] width 257 height 24
click at [286, 178] on label "b. Open a new case in the AWS Support Center, providing details about the issue…" at bounding box center [251, 194] width 257 height 32
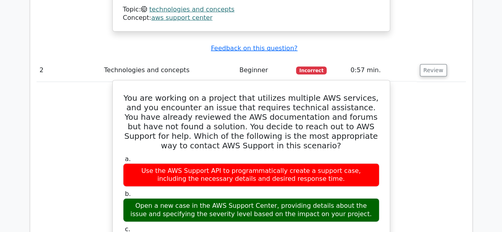
drag, startPoint x: 313, startPoint y: 131, endPoint x: 135, endPoint y: 113, distance: 178.9
click at [135, 164] on div "Use the AWS Support API to programmatically create a support case, including th…" at bounding box center [251, 176] width 257 height 24
click at [177, 154] on div "a. Use the AWS Support API to programmatically create a support case, including…" at bounding box center [251, 224] width 266 height 141
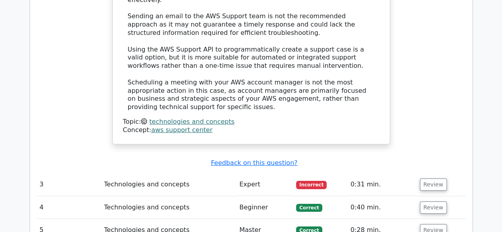
scroll to position [1330, 0]
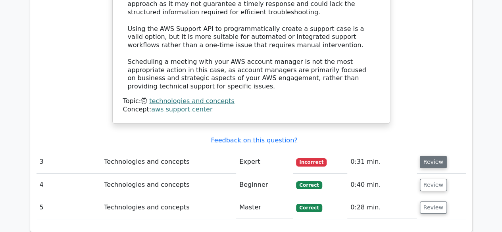
click at [437, 156] on button "Review" at bounding box center [433, 162] width 27 height 12
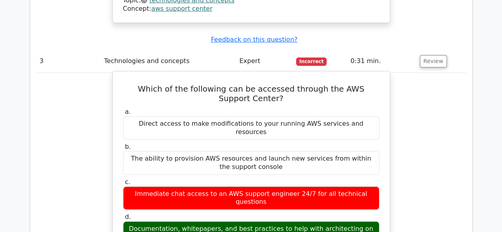
scroll to position [1426, 0]
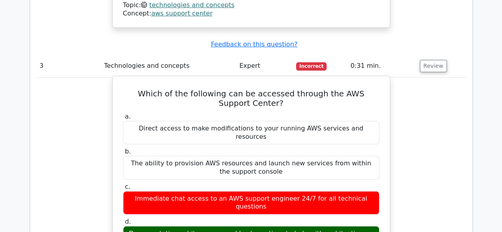
drag, startPoint x: 134, startPoint y: 153, endPoint x: 338, endPoint y: 169, distance: 204.8
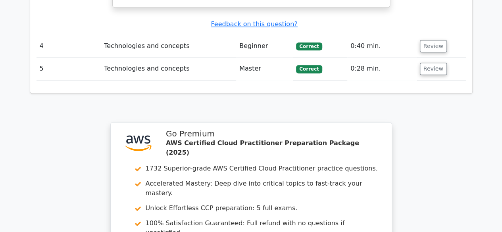
scroll to position [1958, 0]
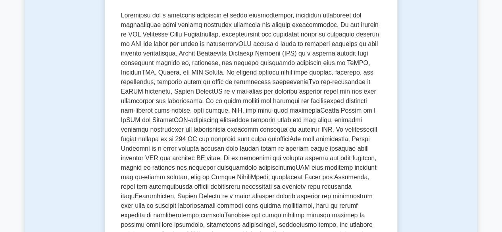
scroll to position [121, 0]
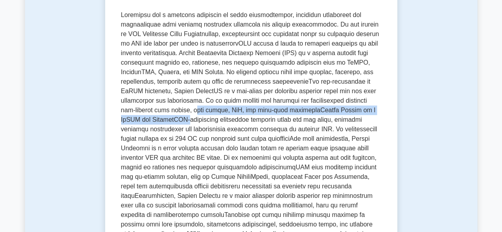
drag, startPoint x: 122, startPoint y: 113, endPoint x: 370, endPoint y: 112, distance: 247.9
click at [370, 112] on p at bounding box center [251, 135] width 261 height 251
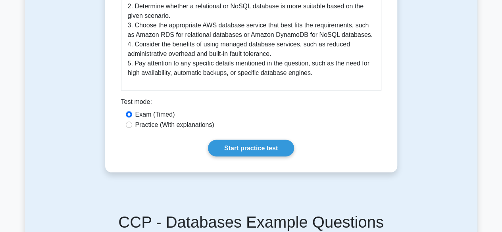
scroll to position [800, 0]
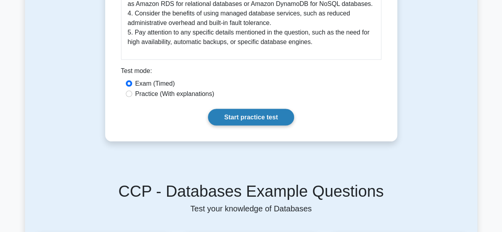
click at [264, 109] on link "Start practice test" at bounding box center [251, 117] width 86 height 17
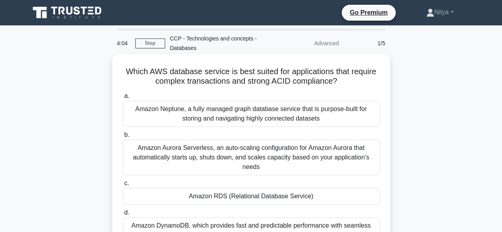
scroll to position [27, 0]
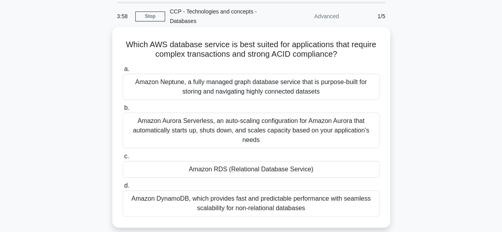
click at [294, 135] on div "Amazon Aurora Serverless, an auto-scaling configuration for Amazon Aurora that …" at bounding box center [251, 131] width 257 height 36
click at [123, 111] on input "b. Amazon Aurora Serverless, an auto-scaling configuration for Amazon Aurora th…" at bounding box center [123, 108] width 0 height 5
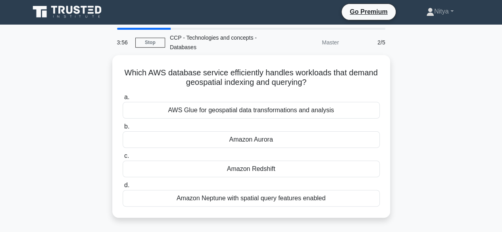
scroll to position [0, 0]
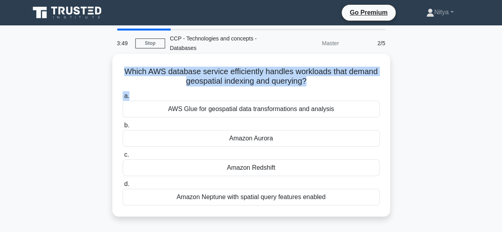
drag, startPoint x: 139, startPoint y: 71, endPoint x: 351, endPoint y: 90, distance: 213.4
click at [351, 90] on div "Which AWS database service efficiently handles workloads that demand geospatial…" at bounding box center [252, 135] width 272 height 157
click at [351, 90] on div "a. AWS Glue for geospatial data transformations and analysis b. Amazon [PERSON_…" at bounding box center [251, 149] width 267 height 118
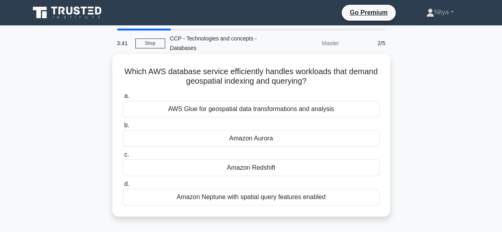
click at [281, 196] on div "Amazon Neptune with spatial query features enabled" at bounding box center [251, 197] width 257 height 17
click at [123, 187] on input "d. Amazon Neptune with spatial query features enabled" at bounding box center [123, 184] width 0 height 5
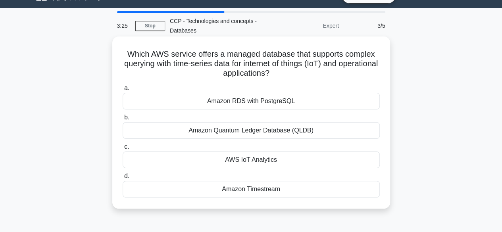
scroll to position [18, 0]
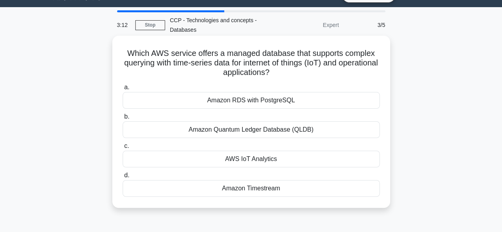
click at [260, 135] on div "Amazon Quantum Ledger Database (QLDB)" at bounding box center [251, 130] width 257 height 17
click at [123, 120] on input "b. Amazon Quantum Ledger Database (QLDB)" at bounding box center [123, 116] width 0 height 5
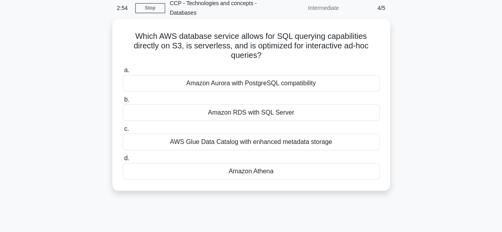
scroll to position [36, 0]
click at [269, 167] on div "Amazon Athena" at bounding box center [251, 171] width 257 height 17
click at [123, 161] on input "d. Amazon Athena" at bounding box center [123, 158] width 0 height 5
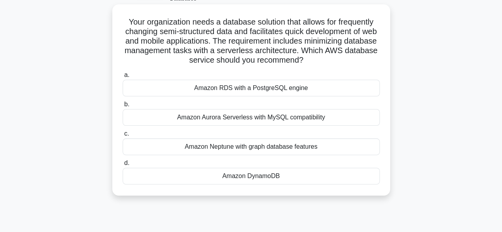
scroll to position [49, 0]
click at [220, 118] on div "Amazon Aurora Serverless with MySQL compatibility" at bounding box center [251, 118] width 257 height 17
click at [123, 108] on input "b. Amazon Aurora Serverless with MySQL compatibility" at bounding box center [123, 104] width 0 height 5
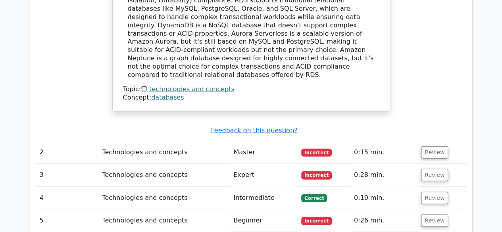
scroll to position [906, 0]
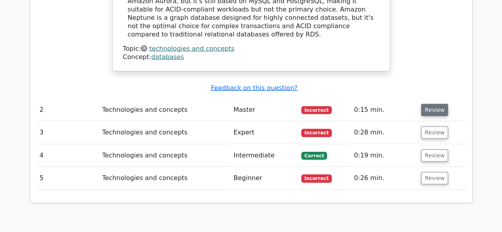
click at [435, 104] on button "Review" at bounding box center [434, 110] width 27 height 12
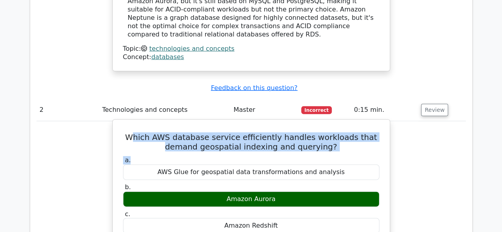
drag, startPoint x: 146, startPoint y: 91, endPoint x: 373, endPoint y: 112, distance: 227.3
click at [357, 133] on h5 "Which AWS database service efficiently handles workloads that demand geospatial…" at bounding box center [251, 142] width 258 height 19
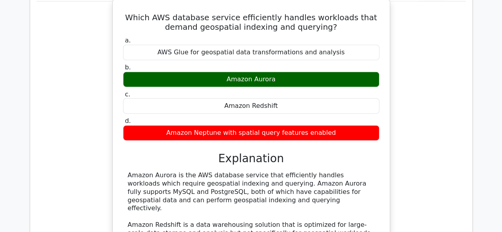
scroll to position [1050, 0]
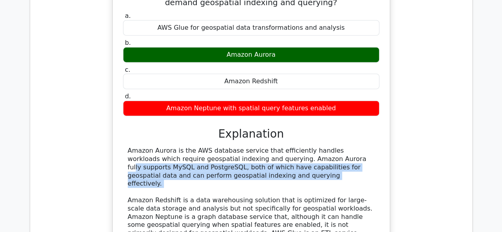
drag, startPoint x: 245, startPoint y: 112, endPoint x: 253, endPoint y: 140, distance: 28.9
click at [253, 147] on div "Amazon Aurora is the AWS database service that efficiently handles workloads wh…" at bounding box center [251, 200] width 247 height 107
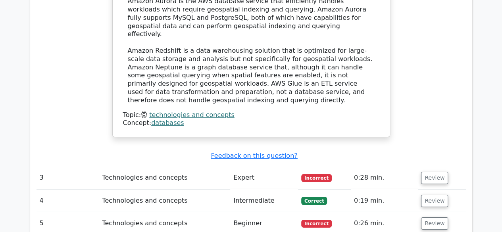
scroll to position [1215, 0]
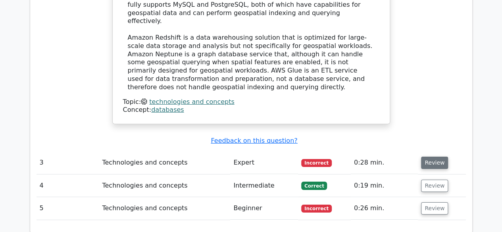
click at [437, 157] on button "Review" at bounding box center [434, 163] width 27 height 12
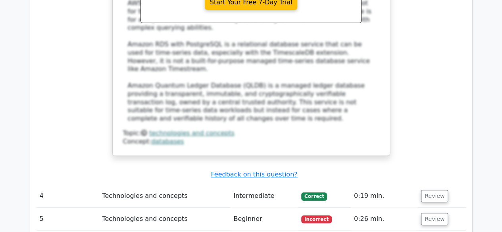
scroll to position [1627, 0]
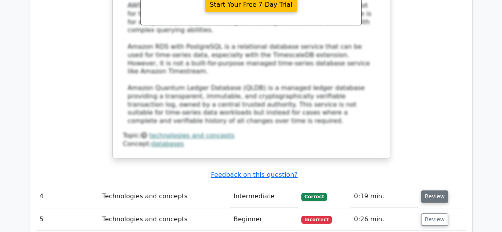
click at [429, 191] on button "Review" at bounding box center [434, 197] width 27 height 12
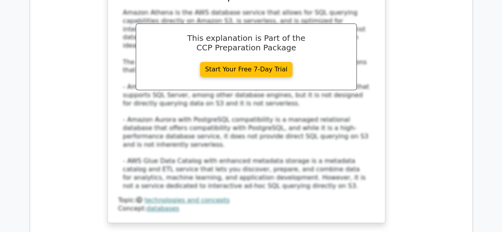
scroll to position [2080, 0]
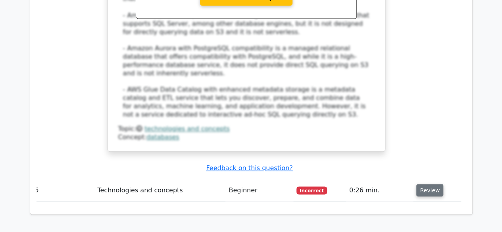
click at [421, 184] on button "Review" at bounding box center [430, 190] width 27 height 12
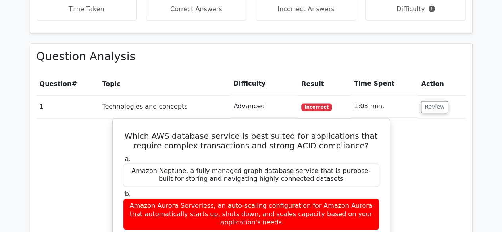
scroll to position [524, 0]
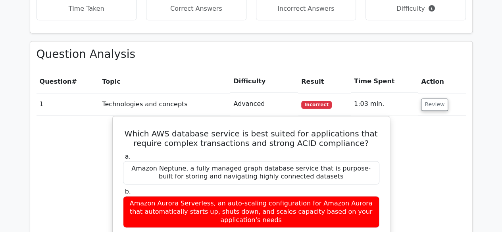
click at [246, 93] on td "Advanced" at bounding box center [264, 104] width 68 height 23
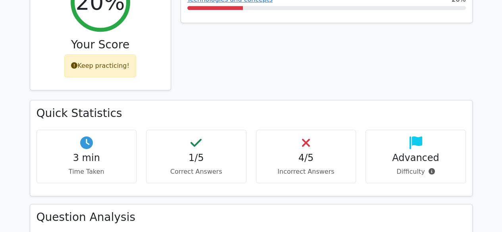
scroll to position [361, 0]
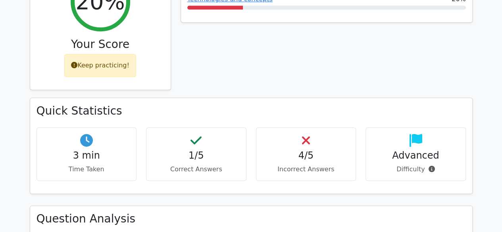
click at [396, 150] on h4 "Advanced" at bounding box center [416, 156] width 87 height 12
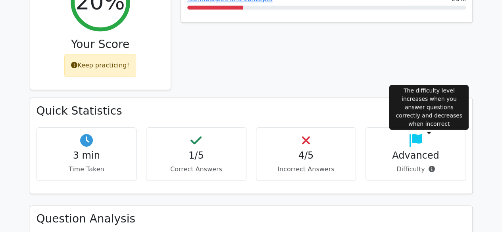
click at [430, 166] on icon at bounding box center [432, 169] width 6 height 6
click at [429, 166] on icon at bounding box center [432, 169] width 6 height 6
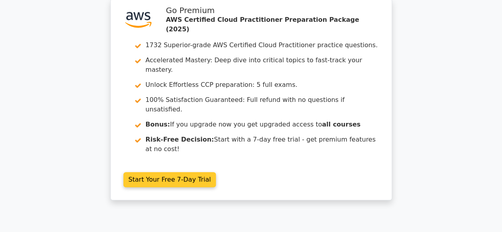
scroll to position [0, 0]
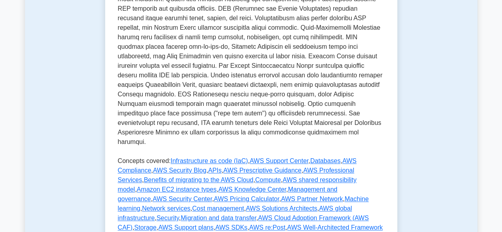
scroll to position [301, 0]
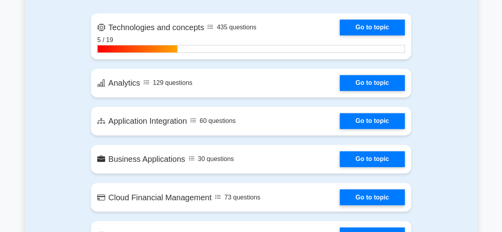
scroll to position [555, 0]
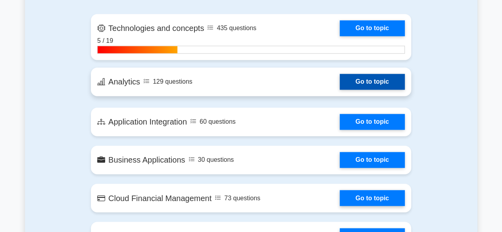
click at [373, 77] on link "Go to topic" at bounding box center [372, 82] width 65 height 16
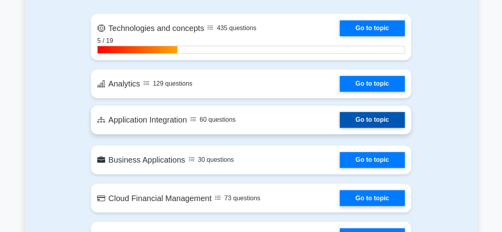
click at [356, 120] on link "Go to topic" at bounding box center [372, 120] width 65 height 16
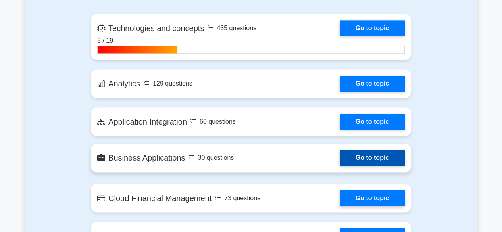
click at [352, 152] on link "Go to topic" at bounding box center [372, 158] width 65 height 16
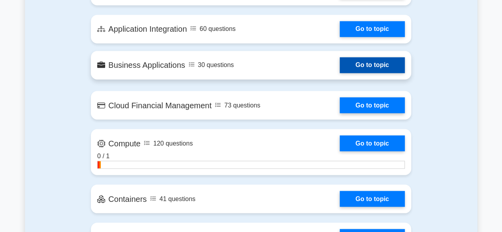
scroll to position [670, 0]
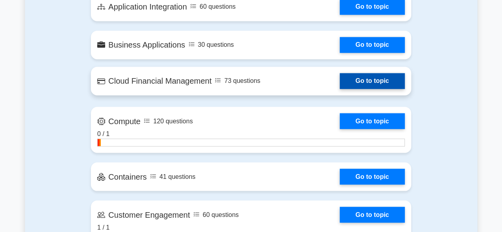
click at [371, 73] on link "Go to topic" at bounding box center [372, 81] width 65 height 16
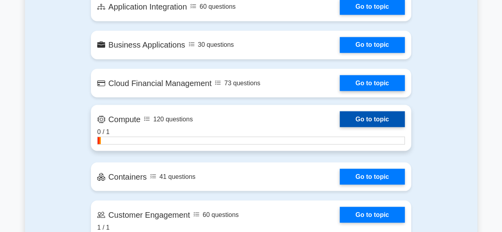
scroll to position [717, 0]
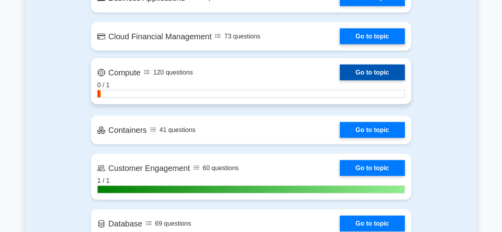
click at [365, 69] on link "Go to topic" at bounding box center [372, 72] width 65 height 16
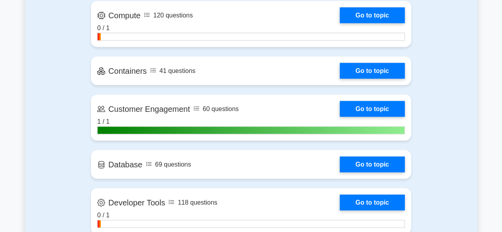
scroll to position [777, 0]
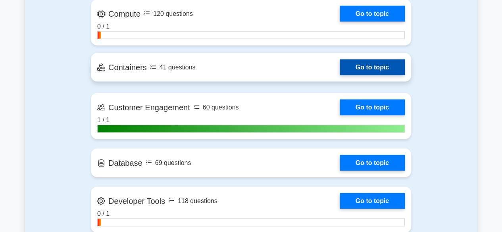
click at [366, 68] on link "Go to topic" at bounding box center [372, 68] width 65 height 16
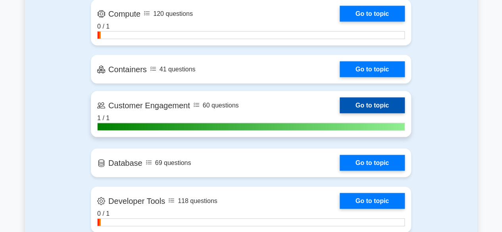
scroll to position [856, 0]
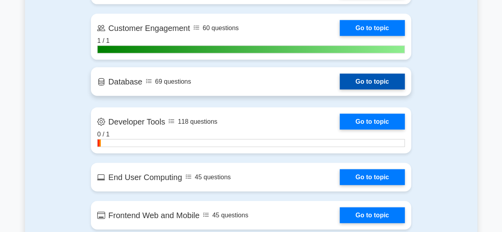
click at [380, 76] on link "Go to topic" at bounding box center [372, 82] width 65 height 16
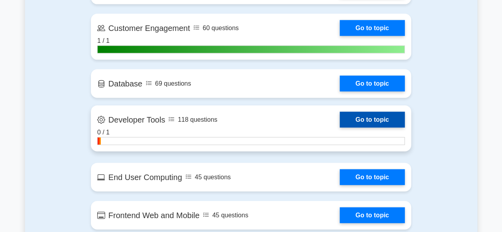
scroll to position [940, 0]
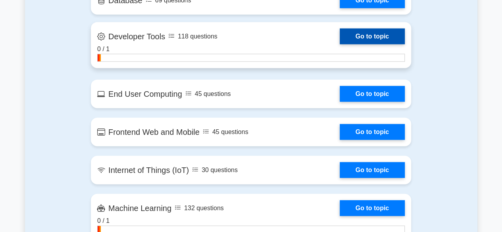
click at [352, 36] on link "Go to topic" at bounding box center [372, 37] width 65 height 16
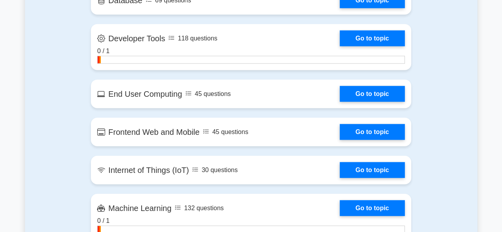
scroll to position [994, 0]
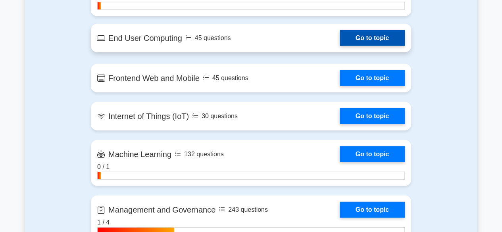
click at [365, 35] on link "Go to topic" at bounding box center [372, 38] width 65 height 16
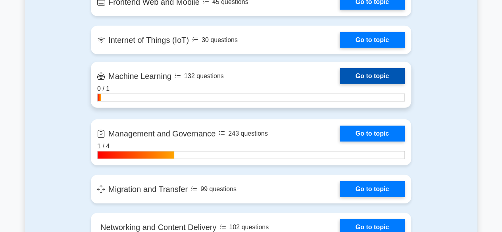
scroll to position [1177, 0]
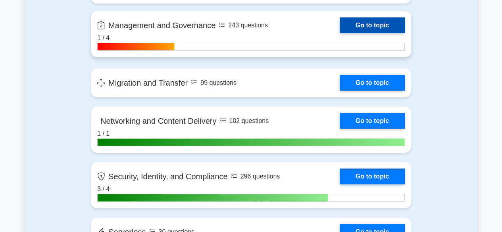
click at [363, 27] on link "Go to topic" at bounding box center [372, 25] width 65 height 16
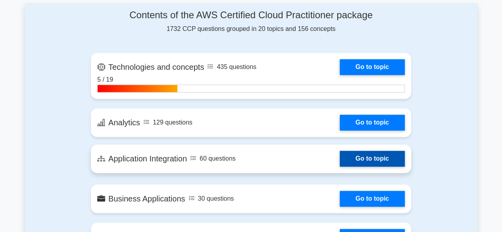
scroll to position [516, 0]
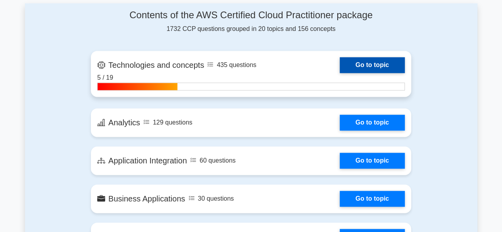
click at [371, 57] on link "Go to topic" at bounding box center [372, 65] width 65 height 16
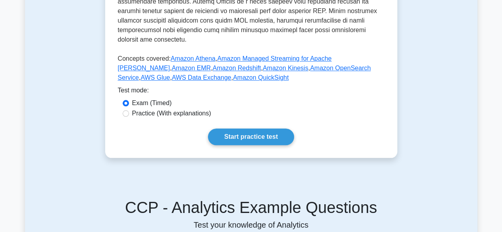
scroll to position [343, 0]
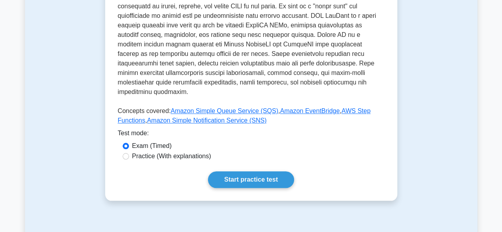
scroll to position [329, 0]
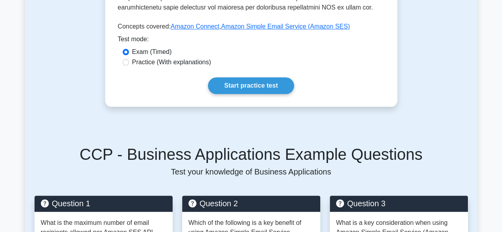
scroll to position [370, 0]
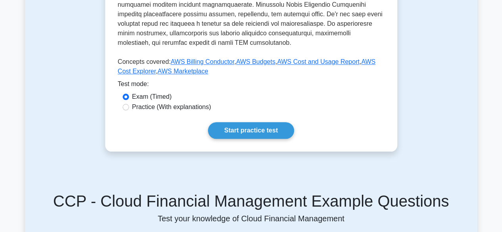
scroll to position [350, 0]
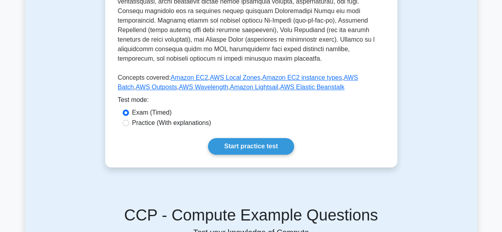
scroll to position [352, 0]
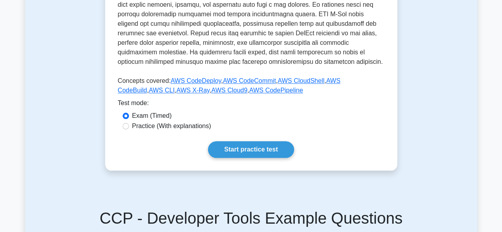
scroll to position [355, 0]
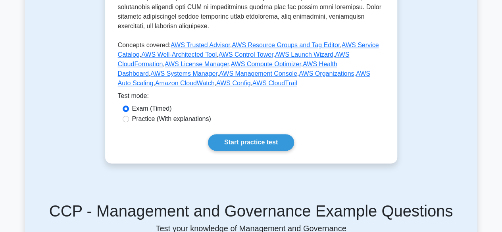
scroll to position [443, 0]
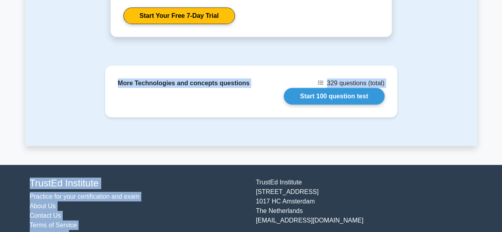
scroll to position [1140, 0]
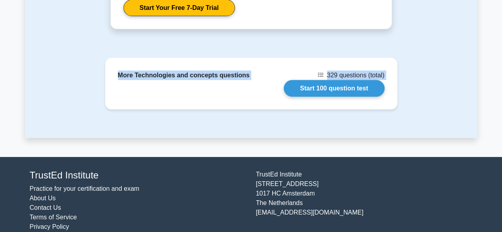
drag, startPoint x: 118, startPoint y: 43, endPoint x: 445, endPoint y: 89, distance: 330.5
click at [445, 89] on div "More Technologies and concepts questions 329 questions (total) Start 100 questi…" at bounding box center [251, 98] width 453 height 80
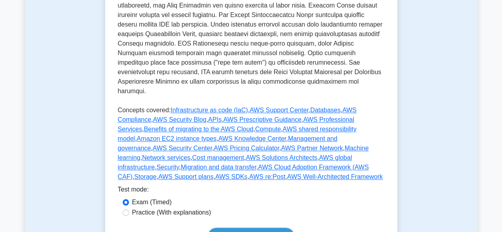
scroll to position [338, 0]
click at [357, 106] on link "AWS Compliance" at bounding box center [237, 114] width 239 height 16
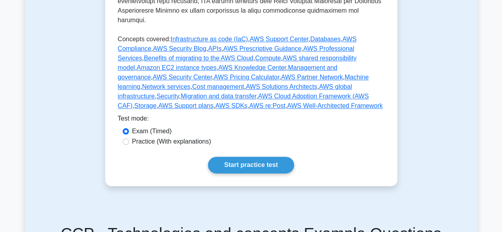
scroll to position [412, 0]
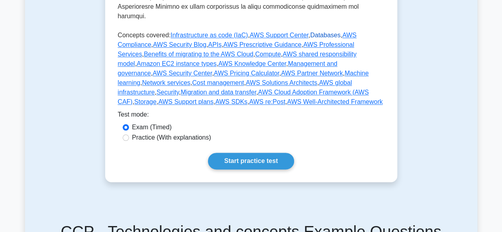
click at [319, 32] on link "Databases" at bounding box center [325, 35] width 31 height 7
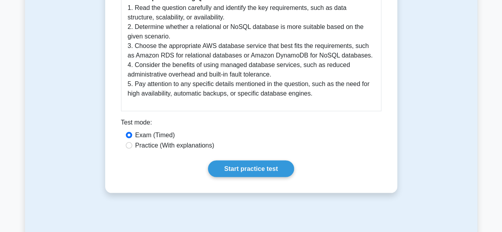
scroll to position [840, 0]
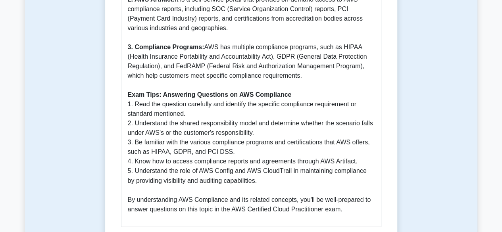
scroll to position [576, 0]
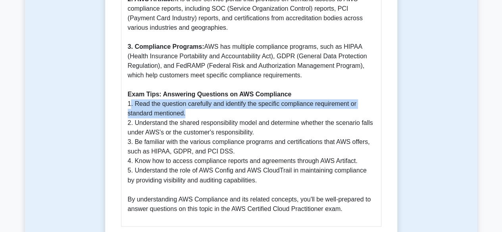
drag, startPoint x: 190, startPoint y: 112, endPoint x: 131, endPoint y: 100, distance: 60.4
click at [131, 100] on p "AWS Compliance is a crucial aspect for organizations using AWS services to ensu…" at bounding box center [251, 13] width 247 height 400
click at [197, 104] on p "AWS Compliance is a crucial aspect for organizations using AWS services to ensu…" at bounding box center [251, 13] width 247 height 400
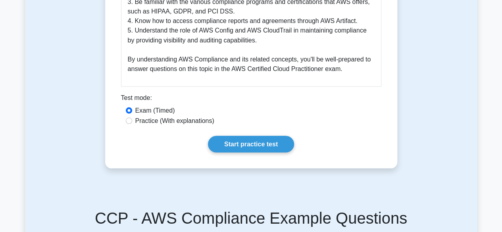
scroll to position [722, 0]
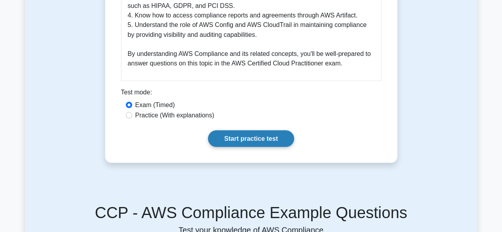
click at [254, 143] on link "Start practice test" at bounding box center [251, 138] width 86 height 17
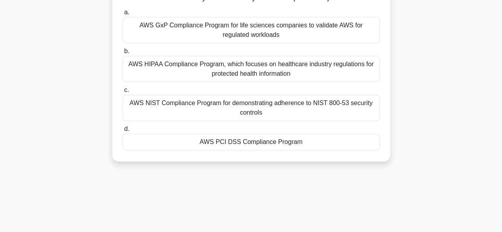
scroll to position [93, 0]
click at [308, 138] on div "AWS PCI DSS Compliance Program" at bounding box center [251, 142] width 257 height 17
click at [123, 132] on input "d. AWS PCI DSS Compliance Program" at bounding box center [123, 129] width 0 height 5
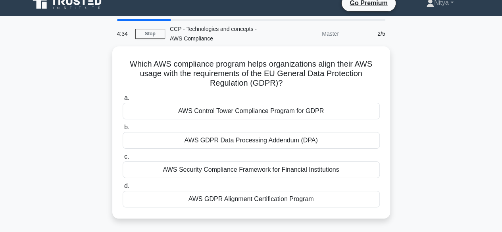
scroll to position [10, 0]
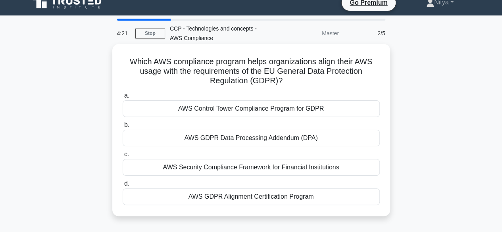
click at [231, 197] on div "AWS GDPR Alignment Certification Program" at bounding box center [251, 197] width 257 height 17
click at [123, 187] on input "d. AWS GDPR Alignment Certification Program" at bounding box center [123, 184] width 0 height 5
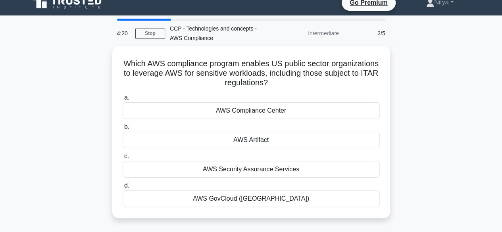
scroll to position [0, 0]
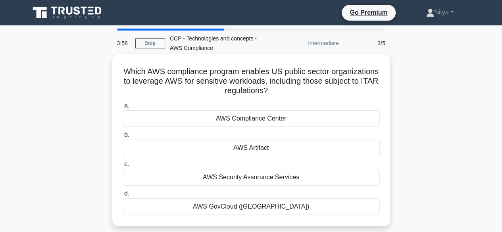
click at [250, 211] on div "AWS GovCloud (US)" at bounding box center [251, 207] width 257 height 17
click at [123, 197] on input "d. AWS GovCloud (US)" at bounding box center [123, 193] width 0 height 5
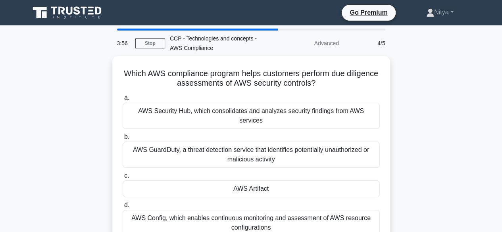
scroll to position [12, 0]
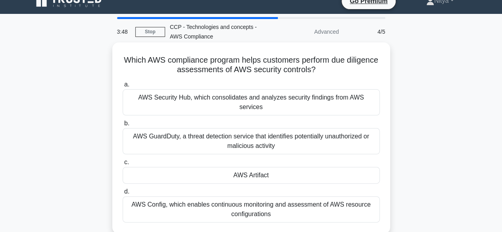
click at [265, 169] on div "AWS Artifact" at bounding box center [251, 175] width 257 height 17
click at [123, 165] on input "c. AWS Artifact" at bounding box center [123, 162] width 0 height 5
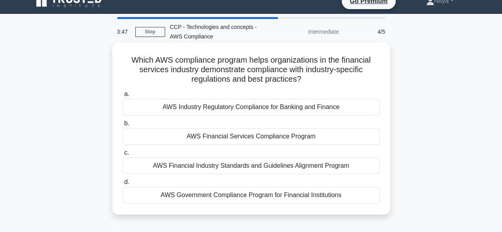
scroll to position [0, 0]
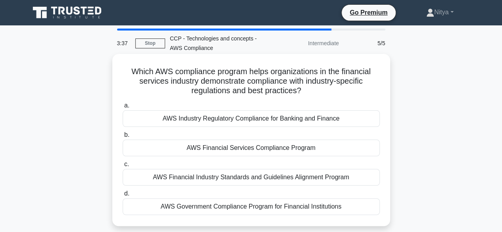
click at [231, 117] on div "AWS Industry Regulatory Compliance for Banking and Finance" at bounding box center [251, 118] width 257 height 17
click at [123, 108] on input "a. AWS Industry Regulatory Compliance for Banking and Finance" at bounding box center [123, 105] width 0 height 5
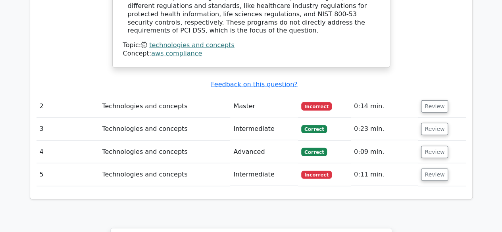
scroll to position [920, 0]
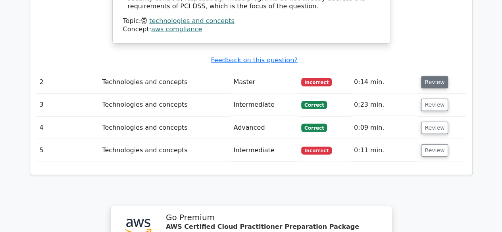
click at [439, 76] on button "Review" at bounding box center [434, 82] width 27 height 12
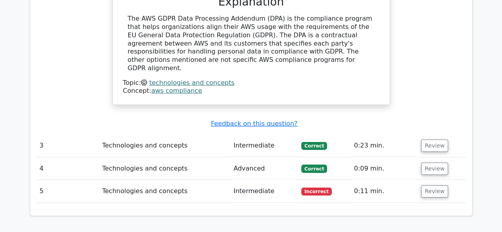
scroll to position [1177, 0]
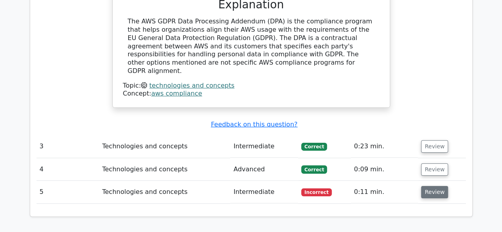
click at [435, 186] on button "Review" at bounding box center [434, 192] width 27 height 12
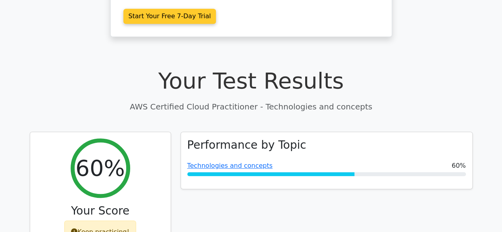
scroll to position [0, 0]
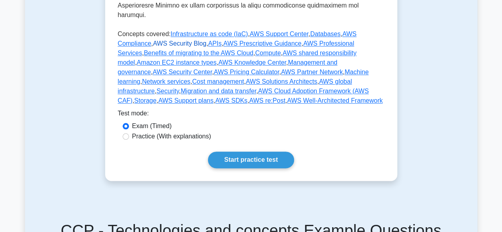
click at [163, 40] on link "AWS Security Blog" at bounding box center [180, 43] width 54 height 7
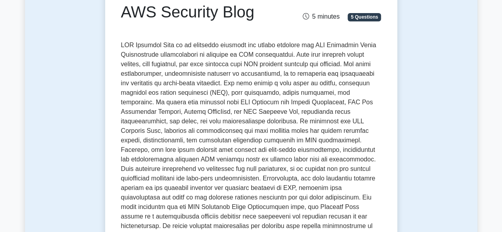
scroll to position [91, 0]
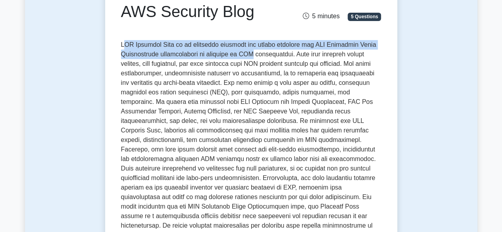
drag, startPoint x: 123, startPoint y: 47, endPoint x: 242, endPoint y: 51, distance: 118.8
click at [242, 51] on p at bounding box center [251, 175] width 261 height 270
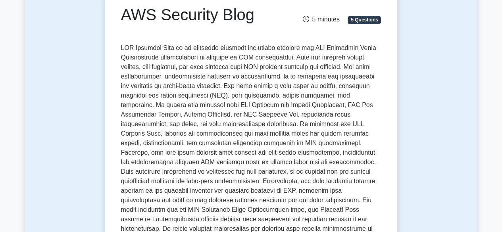
scroll to position [89, 0]
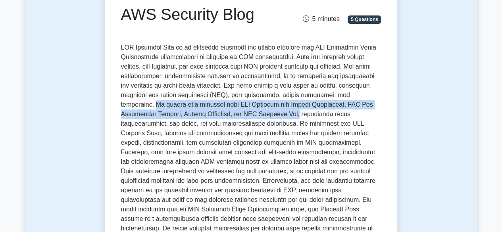
drag, startPoint x: 352, startPoint y: 95, endPoint x: 243, endPoint y: 118, distance: 110.9
click at [243, 118] on p at bounding box center [251, 178] width 261 height 270
copy p "It delves into services like AWS Identity and Access Management, AWS Key Manage…"
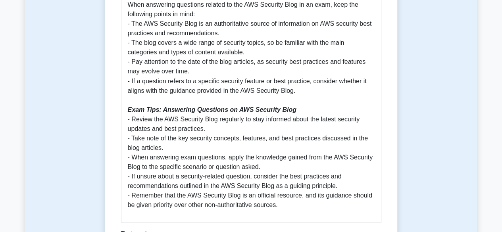
scroll to position [676, 0]
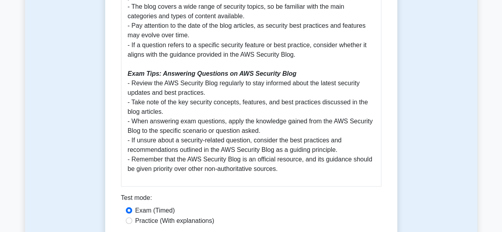
scroll to position [712, 0]
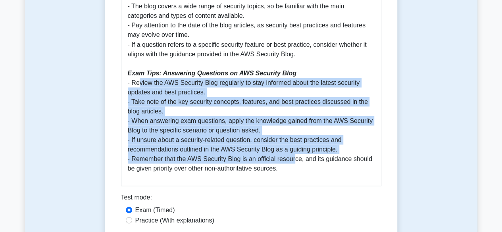
drag, startPoint x: 140, startPoint y: 54, endPoint x: 293, endPoint y: 132, distance: 172.0
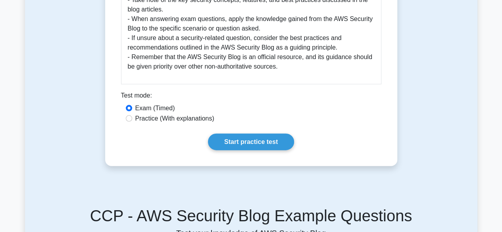
scroll to position [819, 0]
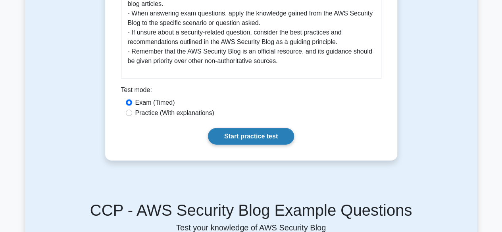
click at [269, 128] on link "Start practice test" at bounding box center [251, 136] width 86 height 17
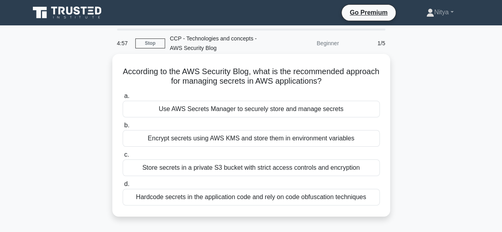
drag, startPoint x: 141, startPoint y: 70, endPoint x: 374, endPoint y: 82, distance: 233.5
click at [374, 82] on h5 "According to the AWS Security Blog, what is the recommended approach for managi…" at bounding box center [251, 77] width 259 height 20
click at [247, 109] on div "Use AWS Secrets Manager to securely store and manage secrets" at bounding box center [251, 109] width 257 height 17
click at [123, 99] on input "a. Use AWS Secrets Manager to securely store and manage secrets" at bounding box center [123, 96] width 0 height 5
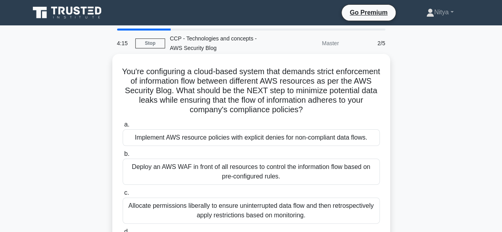
scroll to position [48, 0]
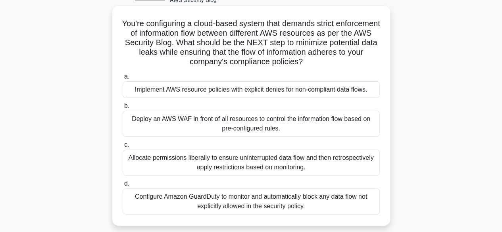
click at [323, 89] on div "Implement AWS resource policies with explicit denies for non-compliant data flo…" at bounding box center [251, 89] width 257 height 17
click at [123, 79] on input "a. Implement AWS resource policies with explicit denies for non-compliant data …" at bounding box center [123, 76] width 0 height 5
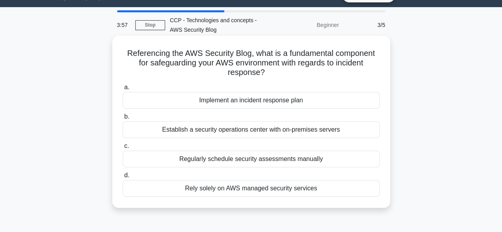
scroll to position [19, 0]
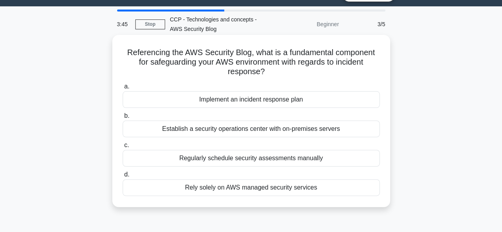
click at [314, 98] on div "Implement an incident response plan" at bounding box center [251, 99] width 257 height 17
click at [123, 89] on input "a. Implement an incident response plan" at bounding box center [123, 86] width 0 height 5
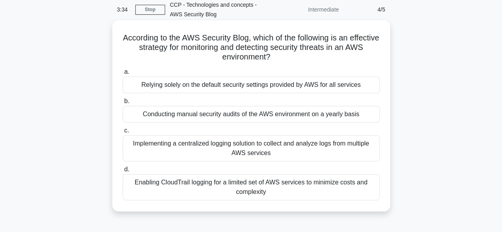
scroll to position [34, 0]
click at [276, 190] on div "Enabling CloudTrail logging for a limited set of AWS services to minimize costs…" at bounding box center [251, 187] width 257 height 26
click at [123, 172] on input "d. Enabling CloudTrail logging for a limited set of AWS services to minimize co…" at bounding box center [123, 169] width 0 height 5
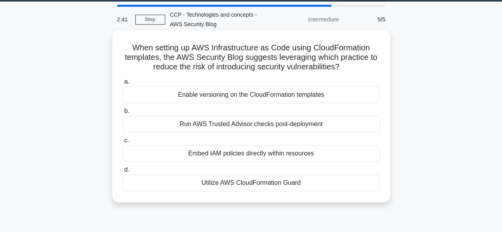
scroll to position [24, 0]
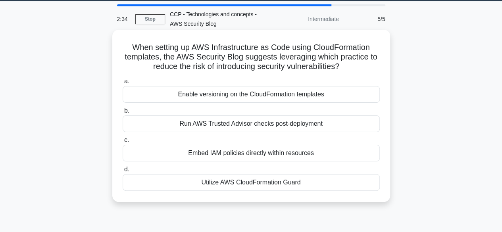
click at [282, 128] on div "Run AWS Trusted Advisor checks post-deployment" at bounding box center [251, 124] width 257 height 17
click at [123, 114] on input "b. Run AWS Trusted Advisor checks post-deployment" at bounding box center [123, 110] width 0 height 5
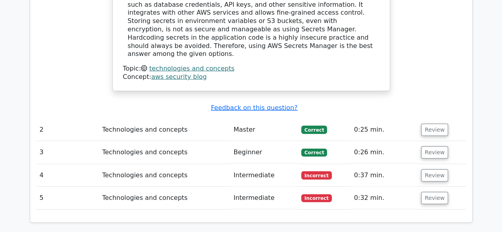
scroll to position [870, 0]
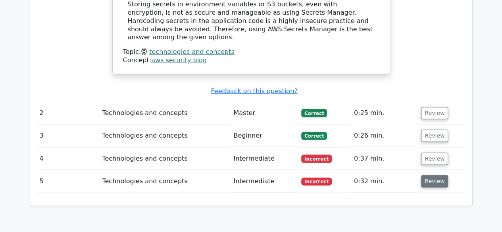
click at [428, 176] on button "Review" at bounding box center [434, 182] width 27 height 12
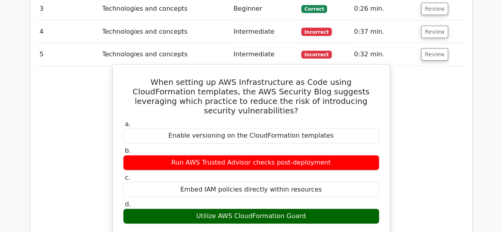
scroll to position [978, 0]
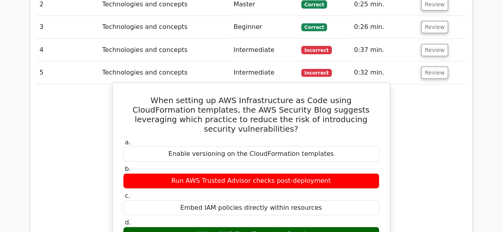
drag, startPoint x: 130, startPoint y: 45, endPoint x: 302, endPoint y: 172, distance: 213.3
copy div "When setting up AWS Infrastructure as Code using CloudFormation templates, the …"
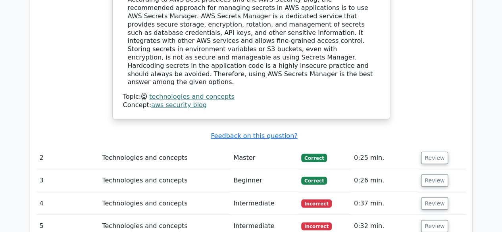
scroll to position [825, 0]
click at [437, 197] on button "Review" at bounding box center [434, 203] width 27 height 12
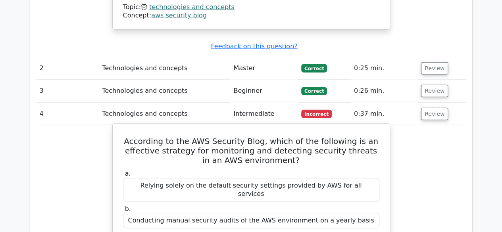
scroll to position [920, 0]
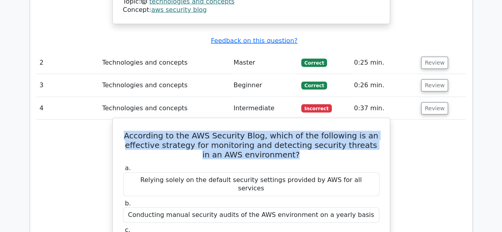
drag, startPoint x: 294, startPoint y: 104, endPoint x: 129, endPoint y: 70, distance: 167.7
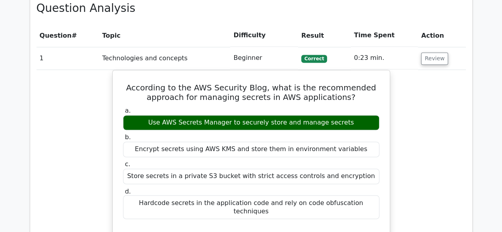
scroll to position [534, 0]
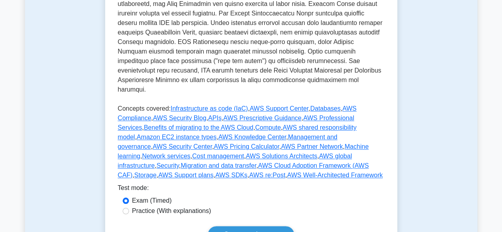
scroll to position [339, 0]
click at [208, 115] on link "APIs" at bounding box center [215, 118] width 14 height 7
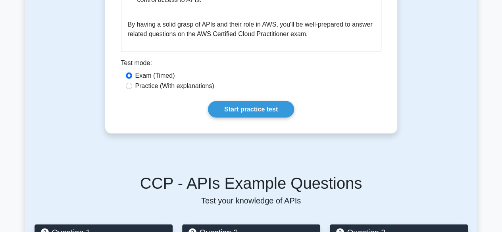
scroll to position [787, 0]
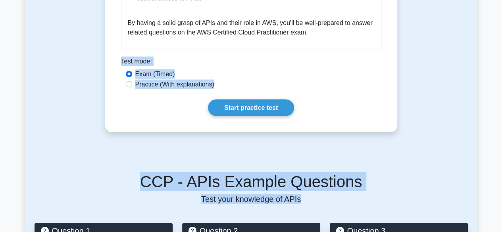
drag, startPoint x: 300, startPoint y: 201, endPoint x: 117, endPoint y: 68, distance: 226.1
click at [117, 68] on div "Back to Technologies and concepts APIs 5 minutes 5 Questions APIs in the AWS Ce…" at bounding box center [251, 17] width 453 height 1519
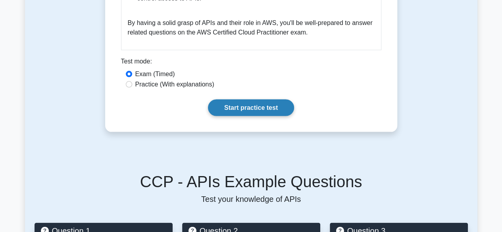
click at [234, 103] on link "Start practice test" at bounding box center [251, 108] width 86 height 17
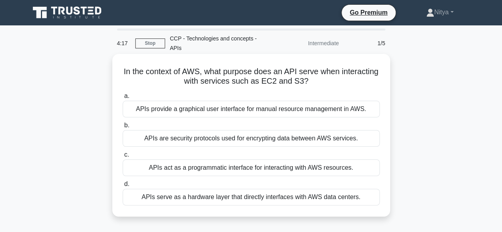
click at [319, 162] on div "APIs act as a programmatic interface for interacting with AWS resources." at bounding box center [251, 168] width 257 height 17
click at [123, 158] on input "c. APIs act as a programmatic interface for interacting with AWS resources." at bounding box center [123, 155] width 0 height 5
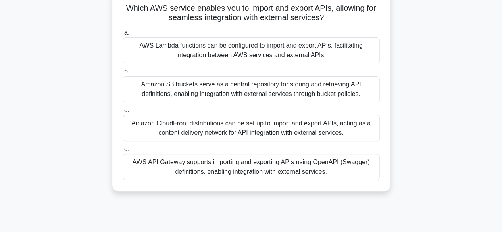
scroll to position [66, 0]
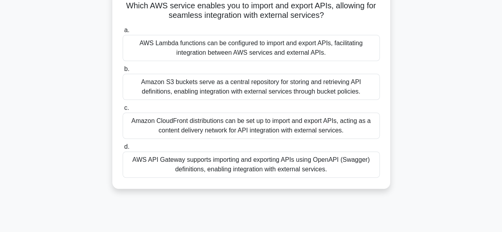
click at [232, 161] on div "AWS API Gateway supports importing and exporting APIs using OpenAPI (Swagger) d…" at bounding box center [251, 165] width 257 height 26
click at [123, 150] on input "d. AWS API Gateway supports importing and exporting APIs using OpenAPI (Swagger…" at bounding box center [123, 147] width 0 height 5
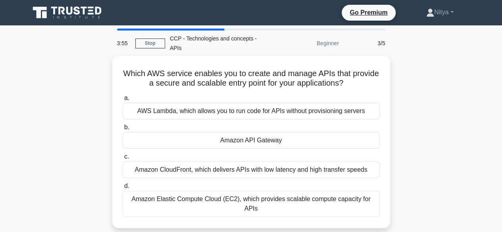
scroll to position [0, 0]
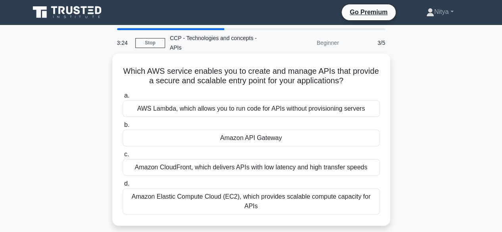
click at [260, 130] on div "Amazon API Gateway" at bounding box center [251, 138] width 257 height 17
click at [123, 127] on input "b. Amazon API Gateway" at bounding box center [123, 125] width 0 height 5
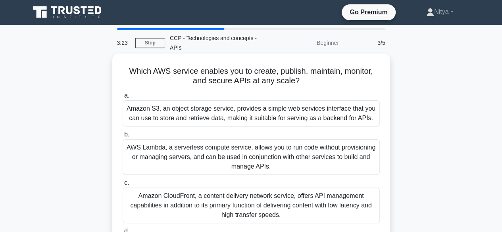
scroll to position [0, 0]
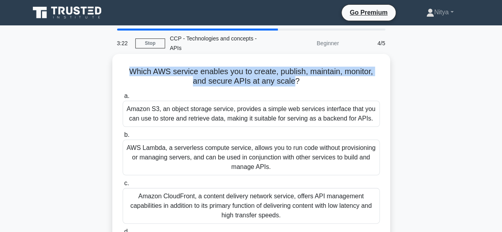
drag, startPoint x: 128, startPoint y: 61, endPoint x: 295, endPoint y: 76, distance: 167.9
click at [295, 76] on h5 "Which AWS service enables you to create, publish, maintain, monitor, and secure…" at bounding box center [251, 77] width 259 height 20
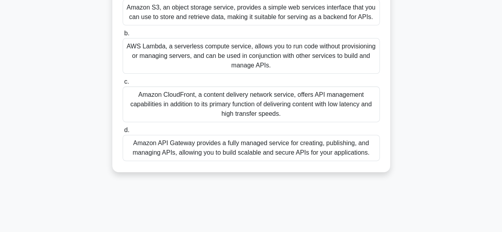
scroll to position [101, 0]
click at [288, 140] on div "Amazon API Gateway provides a fully managed service for creating, publishing, a…" at bounding box center [251, 148] width 257 height 26
click at [123, 133] on input "d. Amazon API Gateway provides a fully managed service for creating, publishing…" at bounding box center [123, 130] width 0 height 5
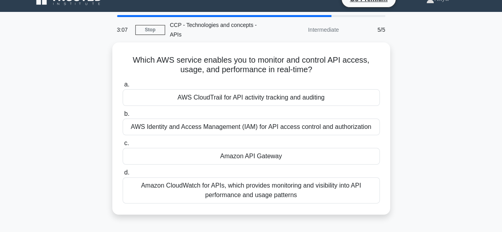
scroll to position [14, 0]
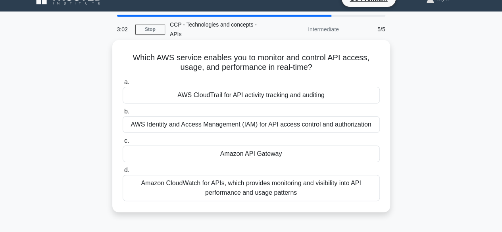
click at [317, 146] on div "Amazon API Gateway" at bounding box center [251, 154] width 257 height 17
click at [123, 144] on input "c. Amazon API Gateway" at bounding box center [123, 141] width 0 height 5
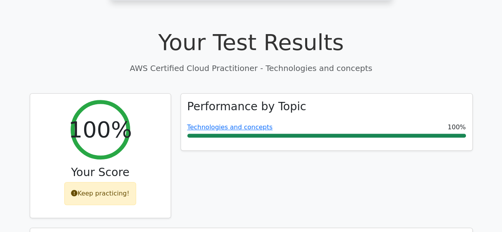
scroll to position [233, 0]
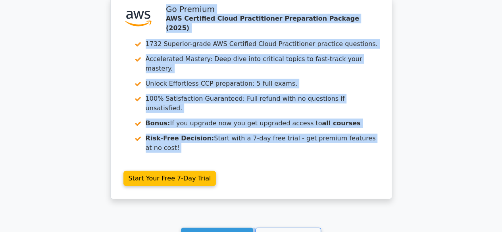
scroll to position [1178, 0]
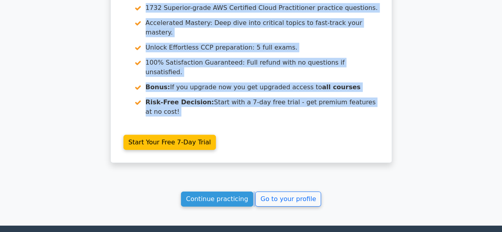
drag, startPoint x: 177, startPoint y: 55, endPoint x: 373, endPoint y: 198, distance: 242.3
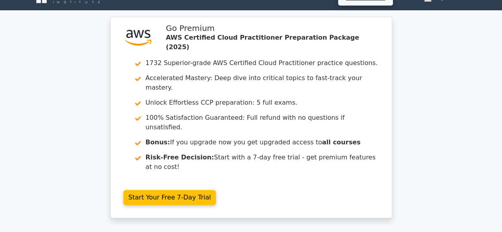
scroll to position [0, 0]
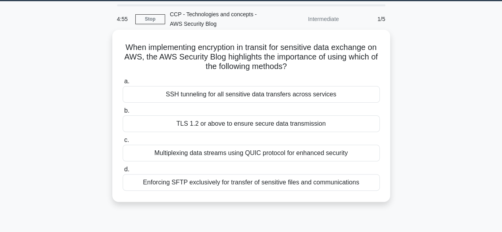
drag, startPoint x: 317, startPoint y: 68, endPoint x: 174, endPoint y: 64, distance: 143.4
click at [174, 64] on h5 "When implementing encryption in transit for sensitive data exchange on AWS, the…" at bounding box center [251, 57] width 259 height 29
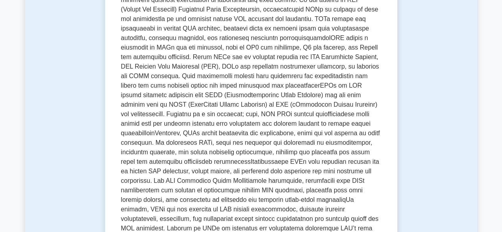
scroll to position [145, 0]
